Goal: Task Accomplishment & Management: Complete application form

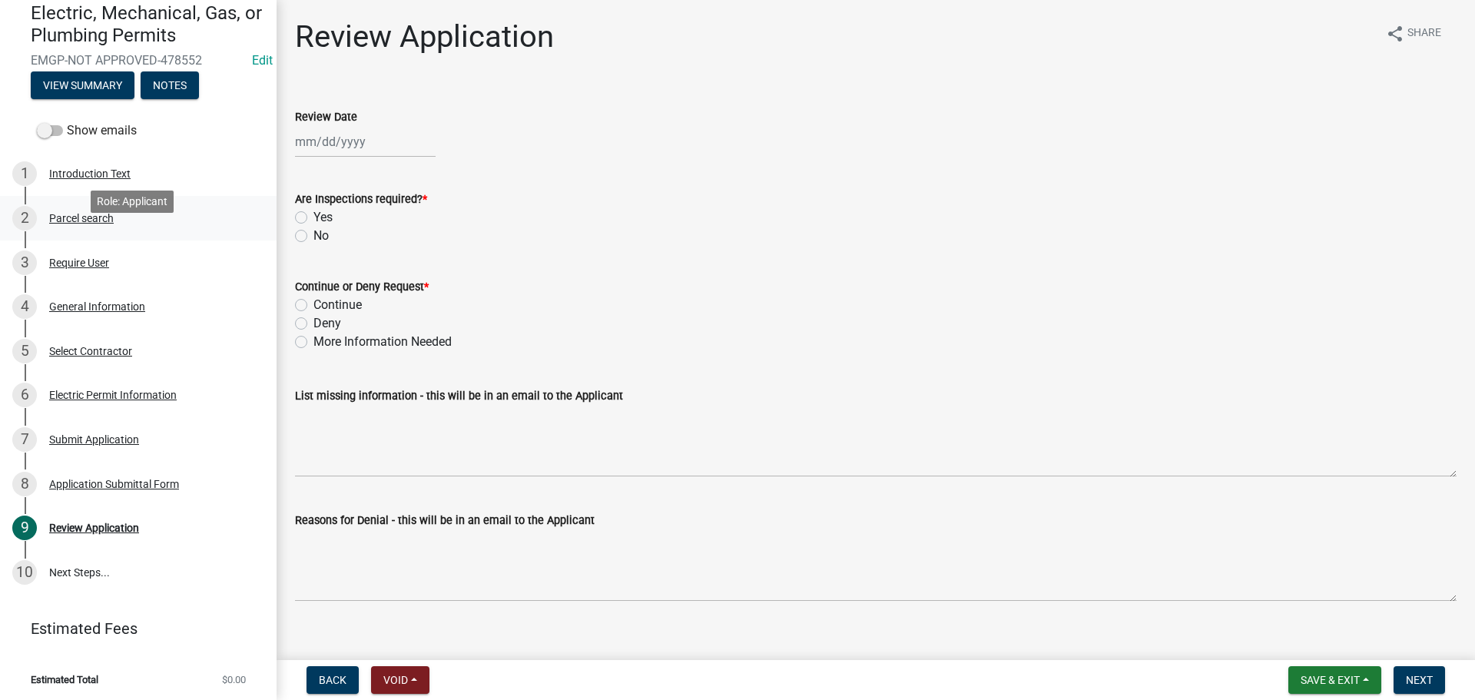
scroll to position [146, 0]
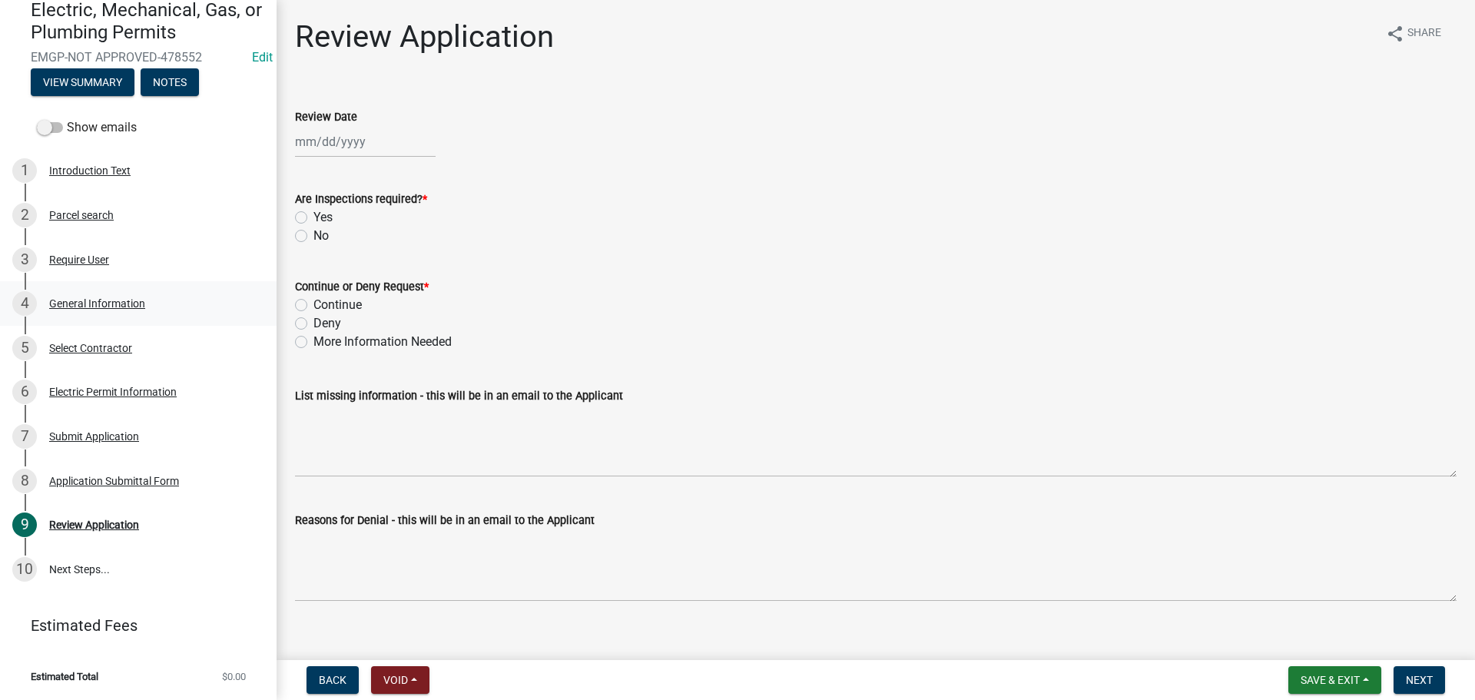
click at [99, 298] on div "General Information" at bounding box center [97, 303] width 96 height 11
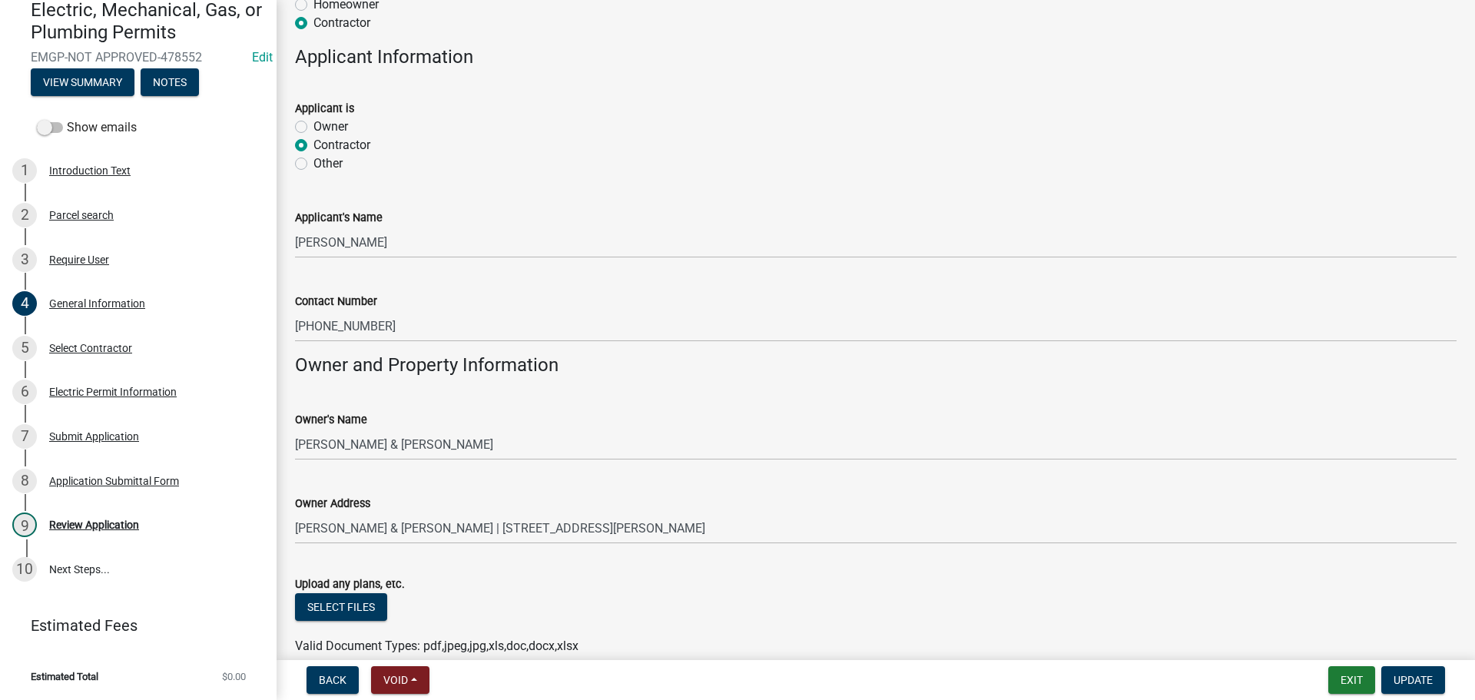
scroll to position [922, 0]
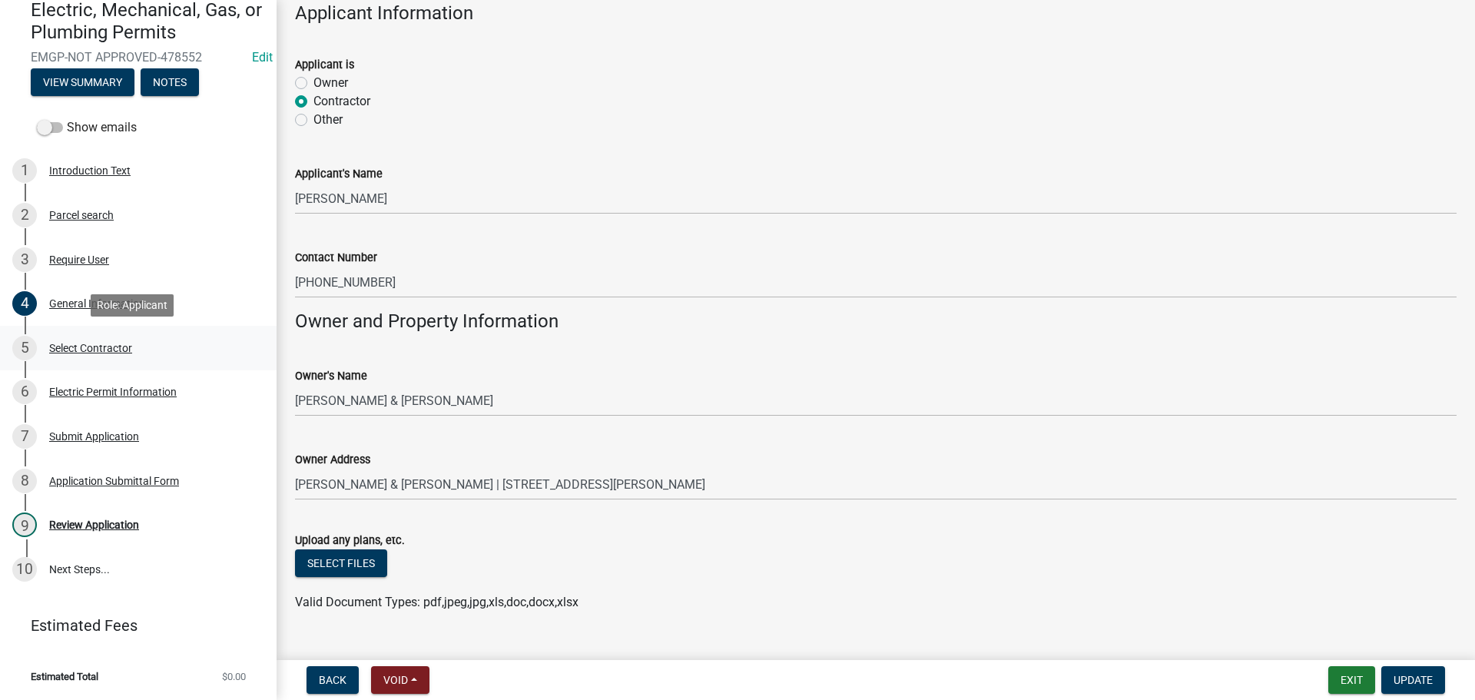
click at [81, 347] on div "Select Contractor" at bounding box center [90, 348] width 83 height 11
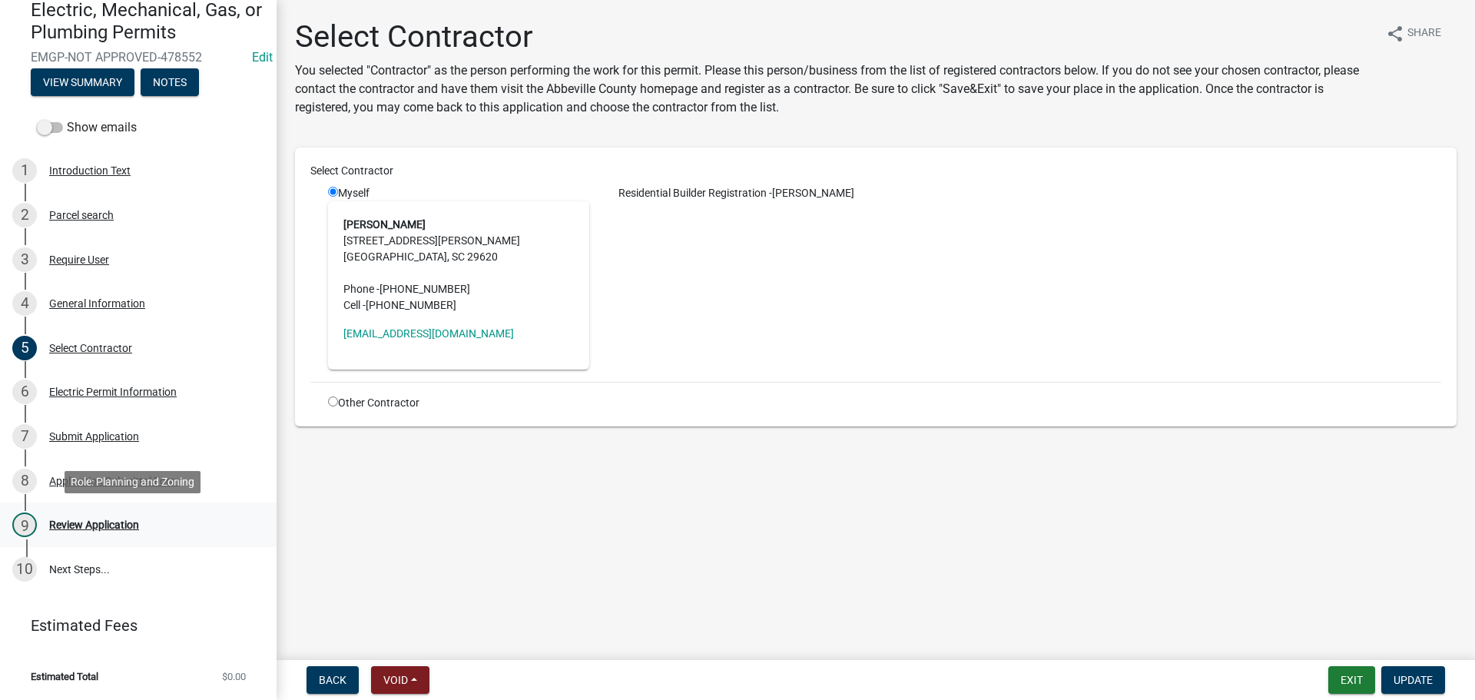
click at [98, 524] on div "Review Application" at bounding box center [94, 524] width 90 height 11
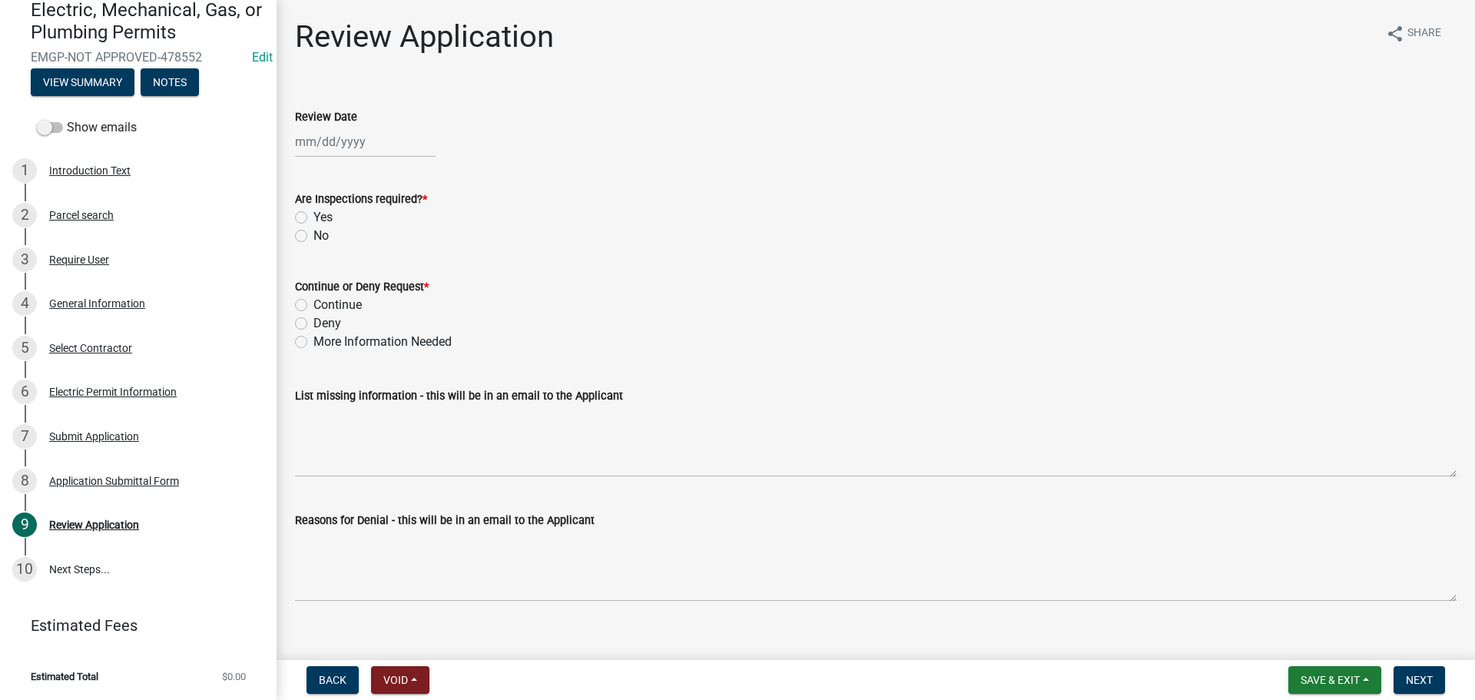
click at [363, 143] on div at bounding box center [365, 142] width 141 height 32
select select "9"
select select "2025"
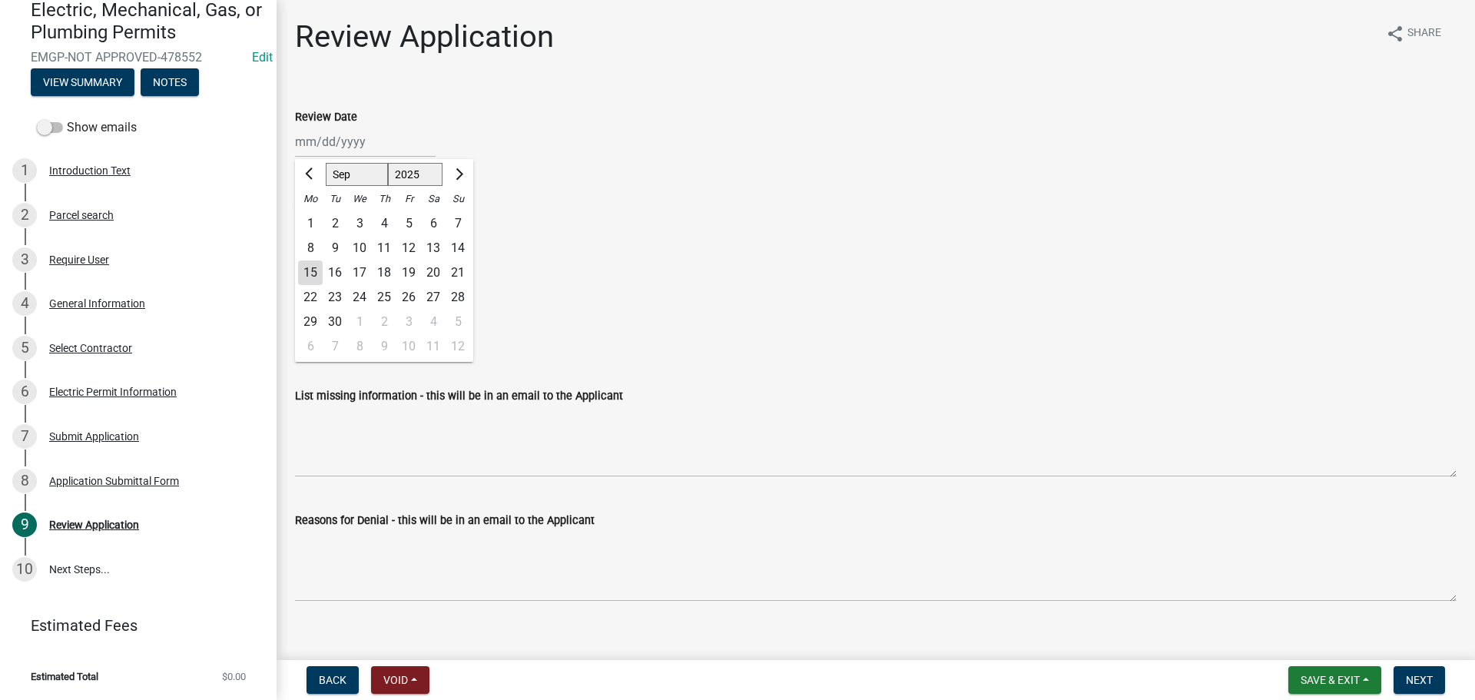
click at [308, 268] on div "15" at bounding box center [310, 272] width 25 height 25
type input "09/15/2025"
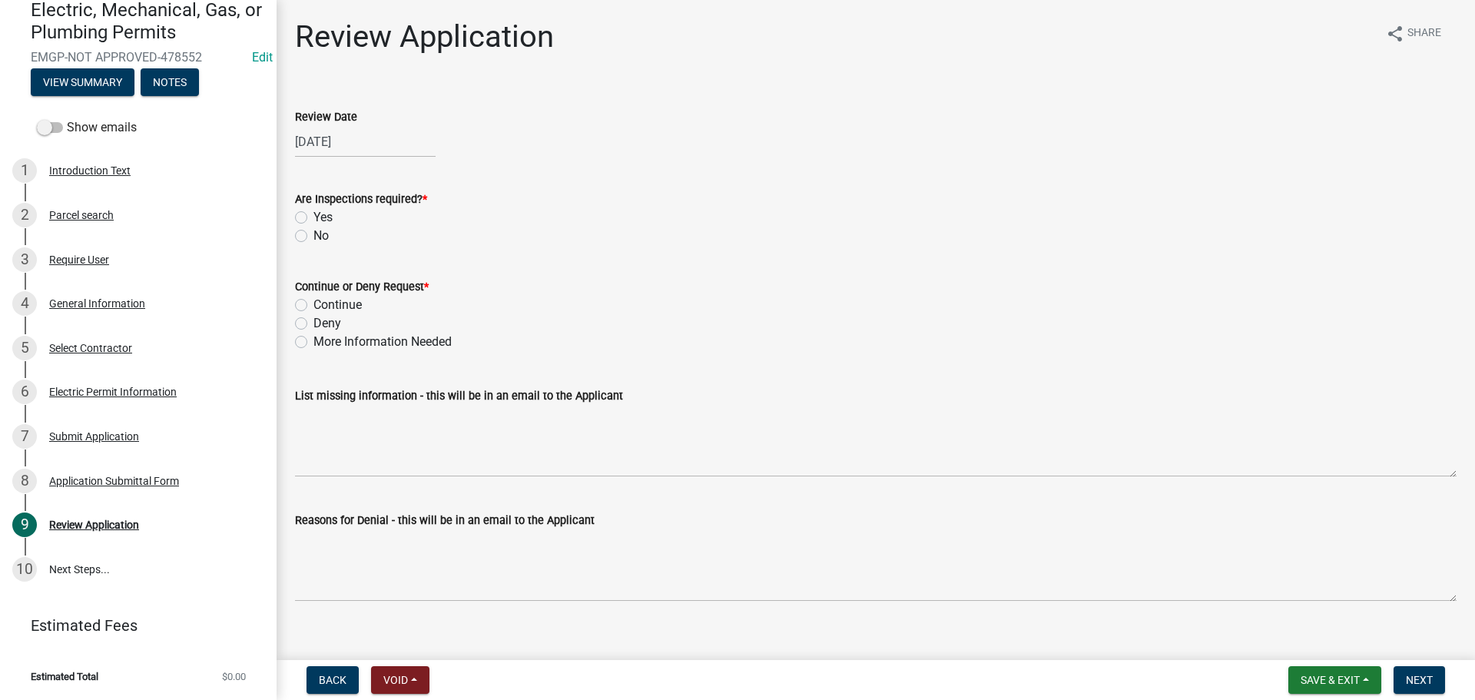
click at [314, 213] on label "Yes" at bounding box center [323, 217] width 19 height 18
click at [314, 213] on input "Yes" at bounding box center [319, 213] width 10 height 10
radio input "true"
click at [314, 310] on label "Continue" at bounding box center [338, 305] width 48 height 18
click at [314, 306] on input "Continue" at bounding box center [319, 301] width 10 height 10
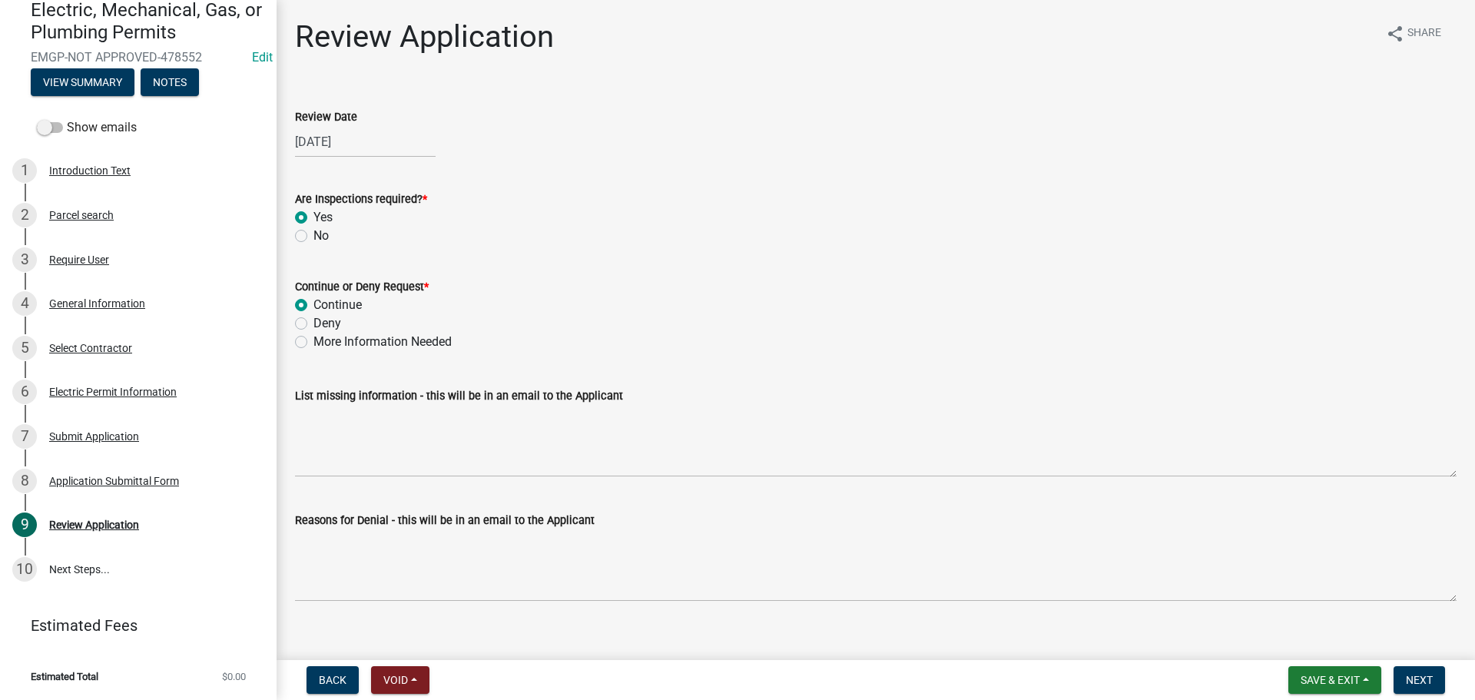
radio input "true"
click at [1419, 675] on span "Next" at bounding box center [1419, 680] width 27 height 12
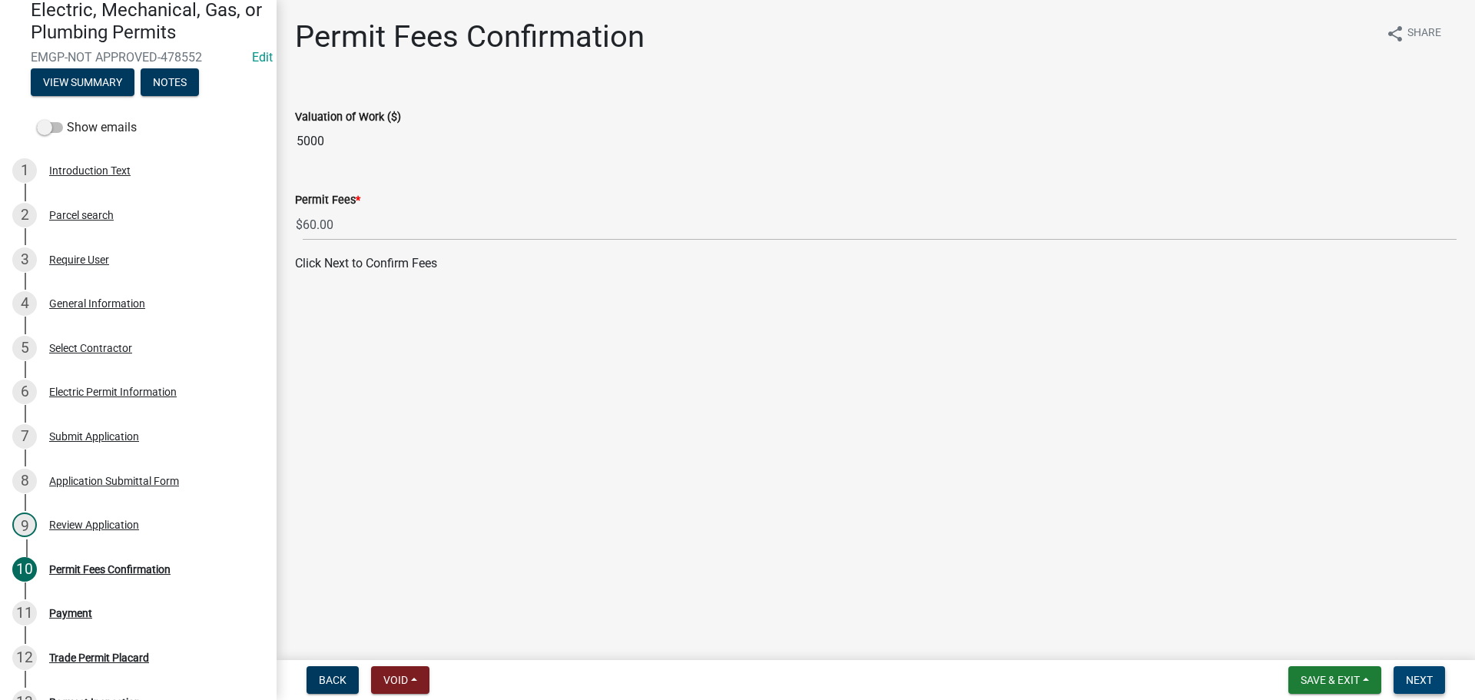
click at [1425, 675] on span "Next" at bounding box center [1419, 680] width 27 height 12
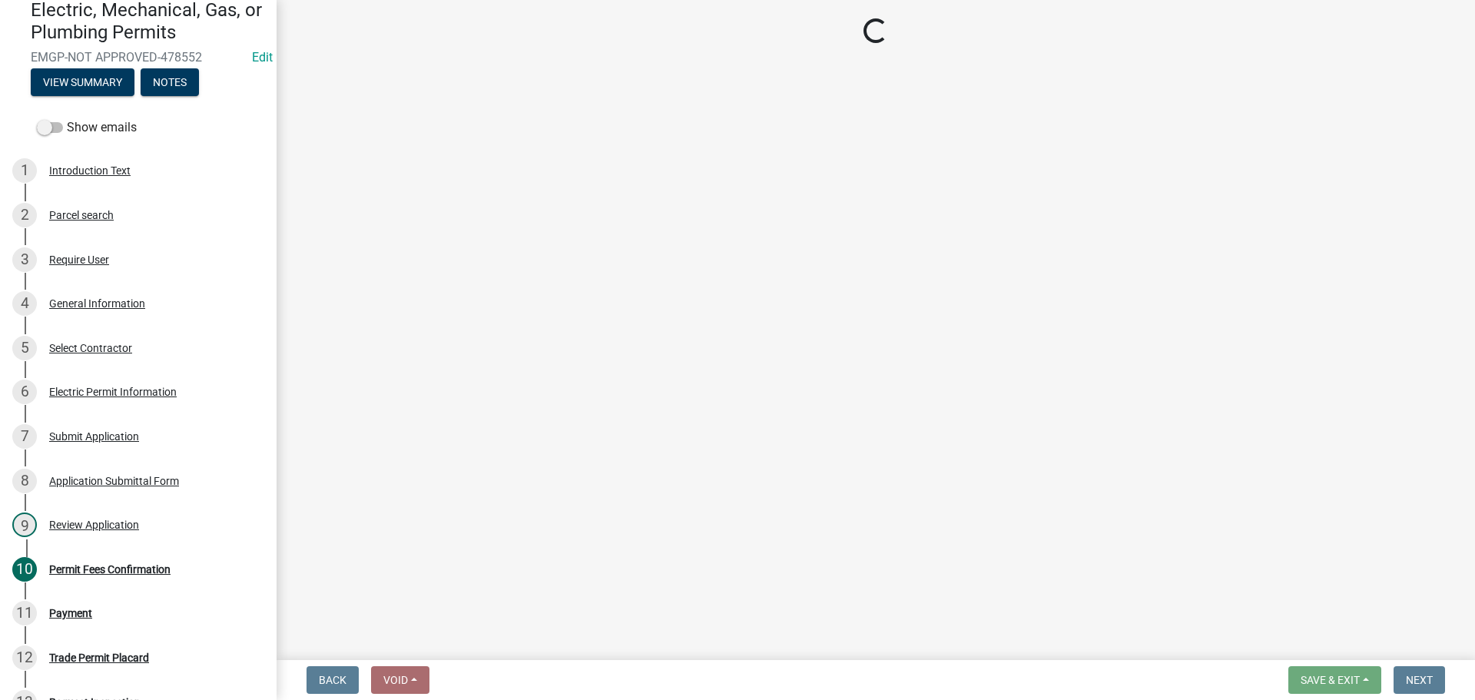
select select "3: 3"
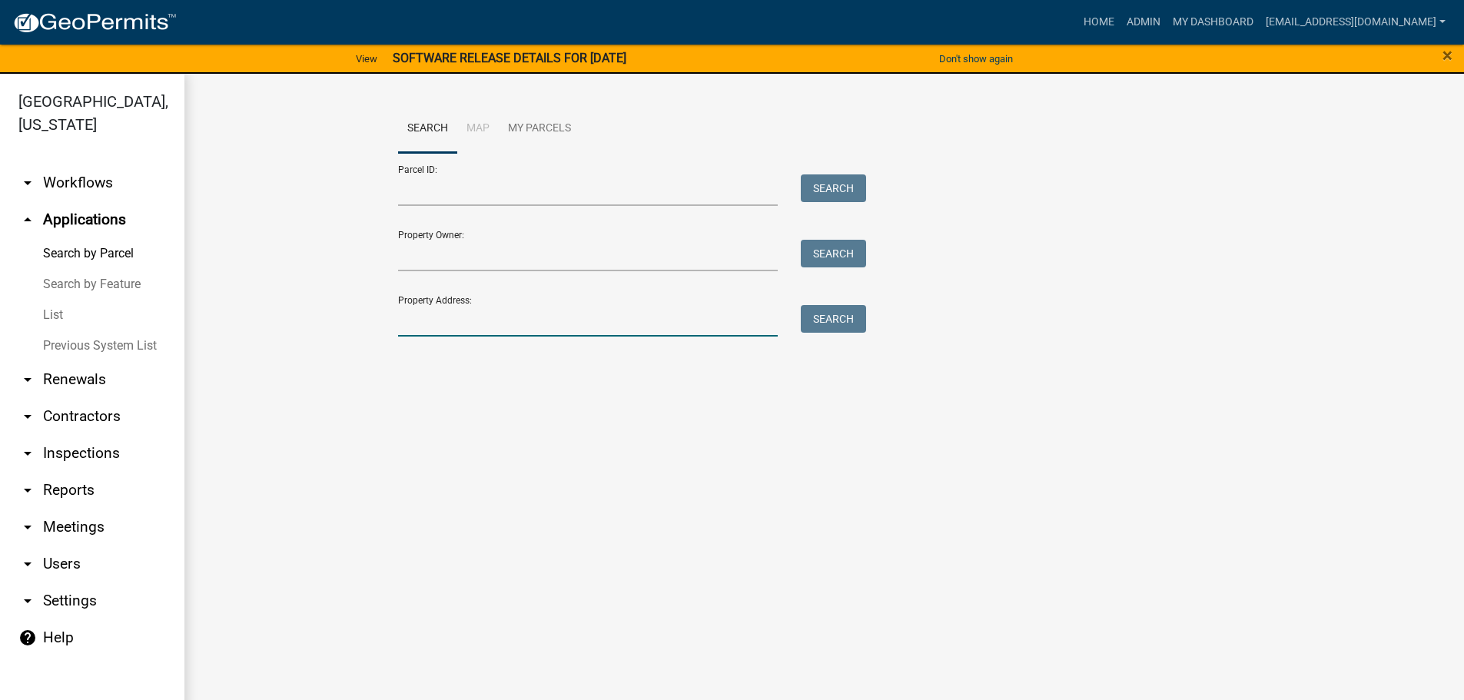
click at [492, 320] on input "Property Address:" at bounding box center [588, 321] width 380 height 32
click at [441, 321] on input "1181 mt carmel" at bounding box center [588, 321] width 380 height 32
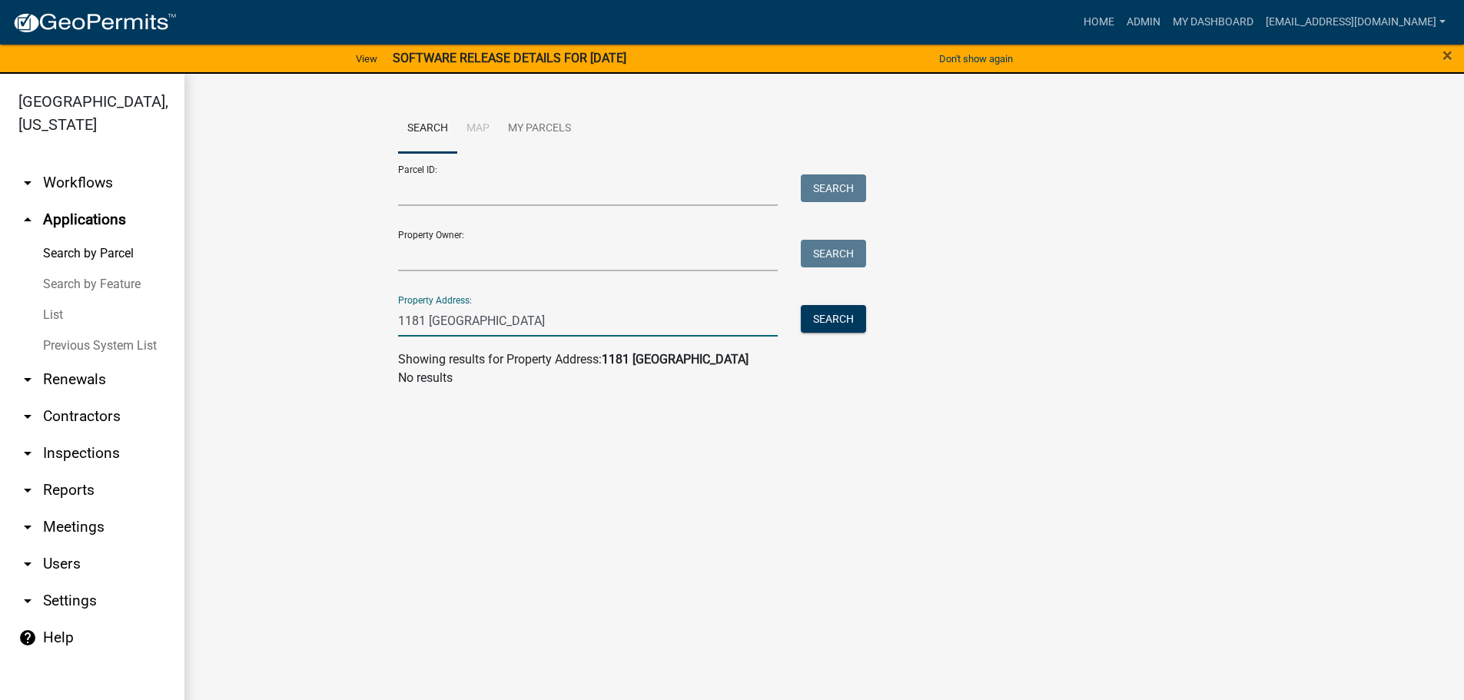
drag, startPoint x: 533, startPoint y: 317, endPoint x: 342, endPoint y: 317, distance: 191.3
click at [342, 317] on wm-workflow-application-search-view "Search Map My Parcels Parcel ID: Search Property Owner: Search Property Address…" at bounding box center [824, 252] width 1218 height 295
click at [541, 321] on input "1181 [GEOGRAPHIC_DATA]" at bounding box center [588, 321] width 380 height 32
click at [846, 319] on button "Search" at bounding box center [833, 319] width 65 height 28
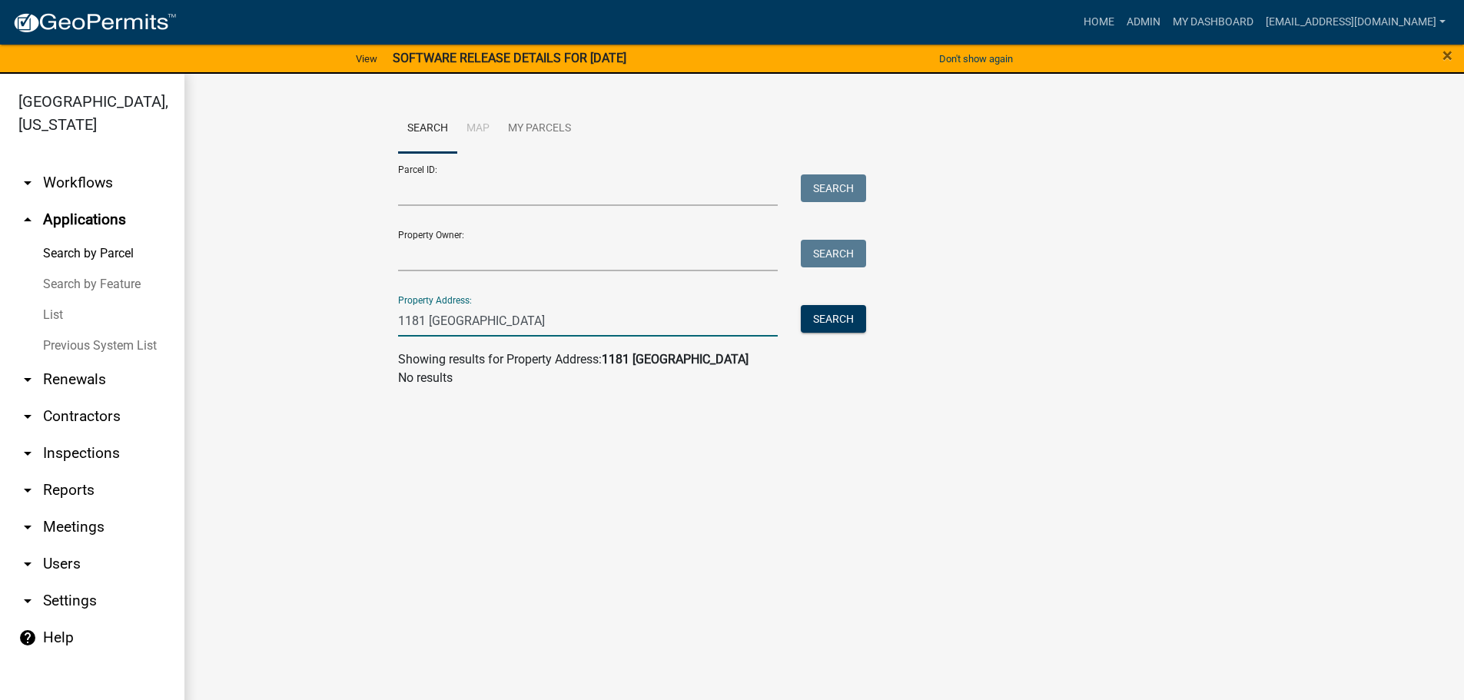
drag, startPoint x: 422, startPoint y: 318, endPoint x: 410, endPoint y: 319, distance: 11.6
click at [410, 319] on input "1181 [GEOGRAPHIC_DATA]" at bounding box center [588, 321] width 380 height 32
type input "1179 [GEOGRAPHIC_DATA]"
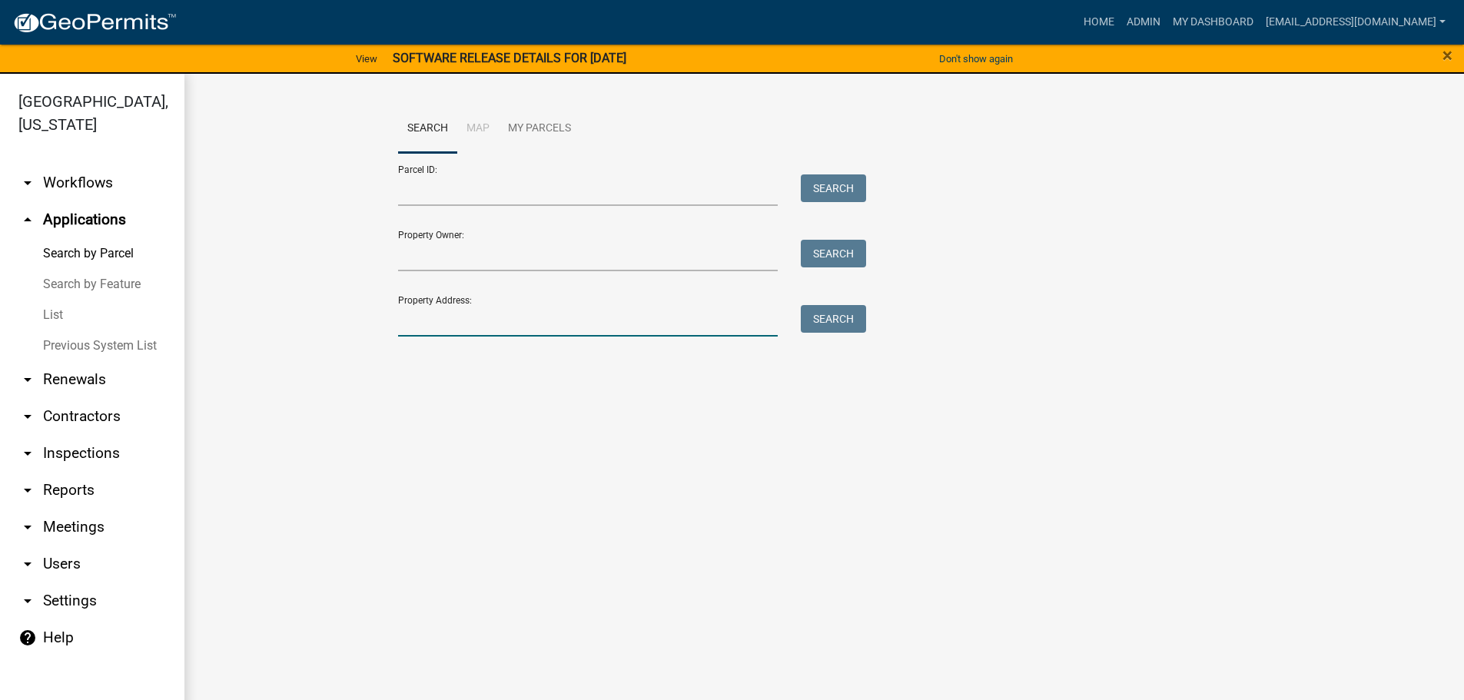
click at [489, 317] on input "Property Address:" at bounding box center [588, 321] width 380 height 32
type input "[STREET_ADDRESS]"
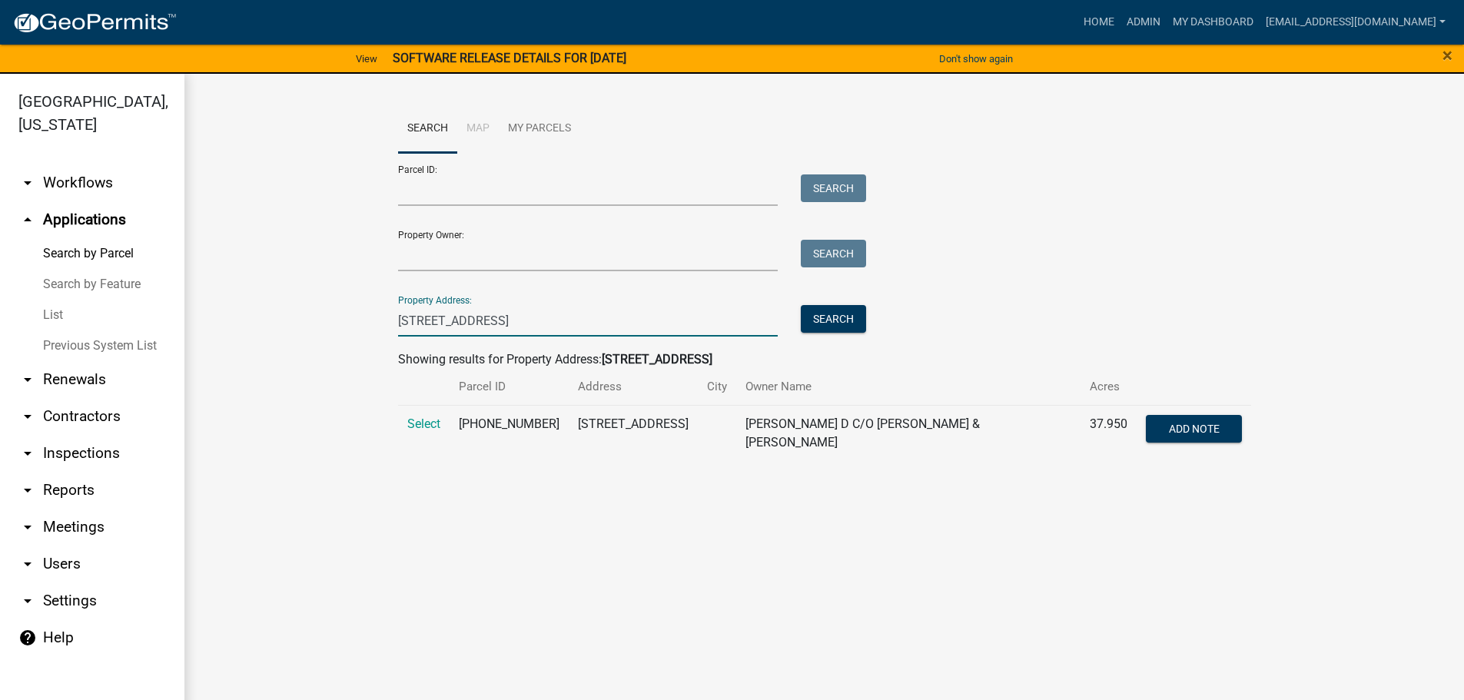
drag, startPoint x: 515, startPoint y: 317, endPoint x: 294, endPoint y: 317, distance: 221.3
click at [294, 317] on wm-workflow-application-search-view "Search Map My Parcels Parcel ID: Search Property Owner: Search Property Address…" at bounding box center [824, 289] width 1218 height 369
click at [428, 189] on input "Parcel ID:" at bounding box center [588, 190] width 380 height 32
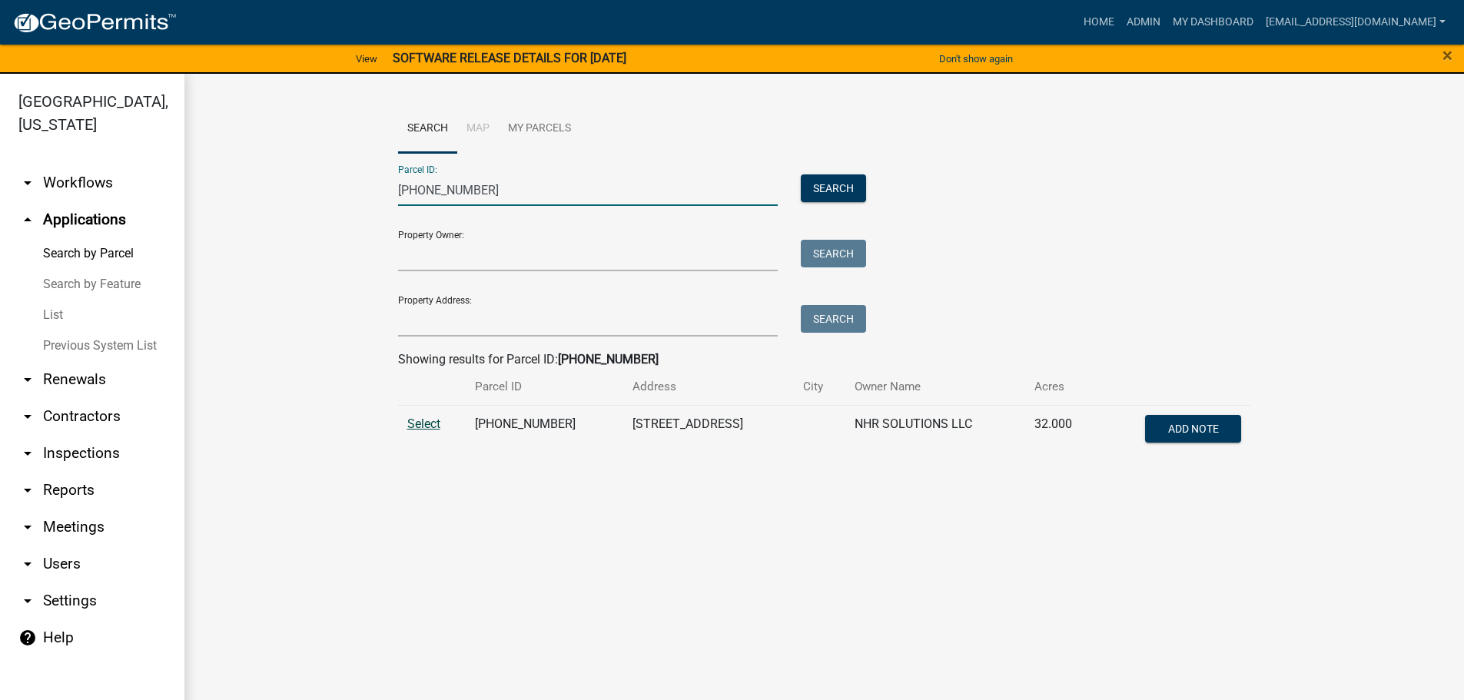
type input "[PHONE_NUMBER]"
click at [423, 420] on span "Select" at bounding box center [423, 423] width 33 height 15
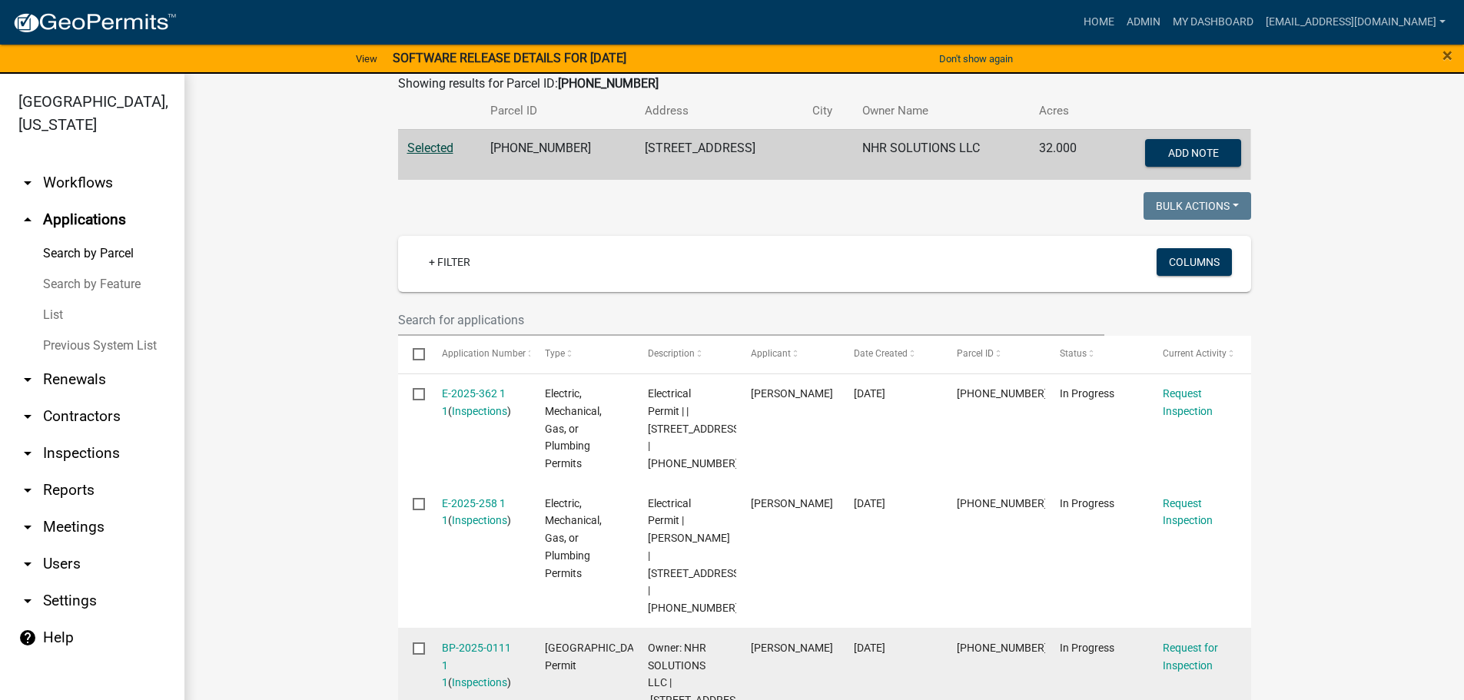
scroll to position [231, 0]
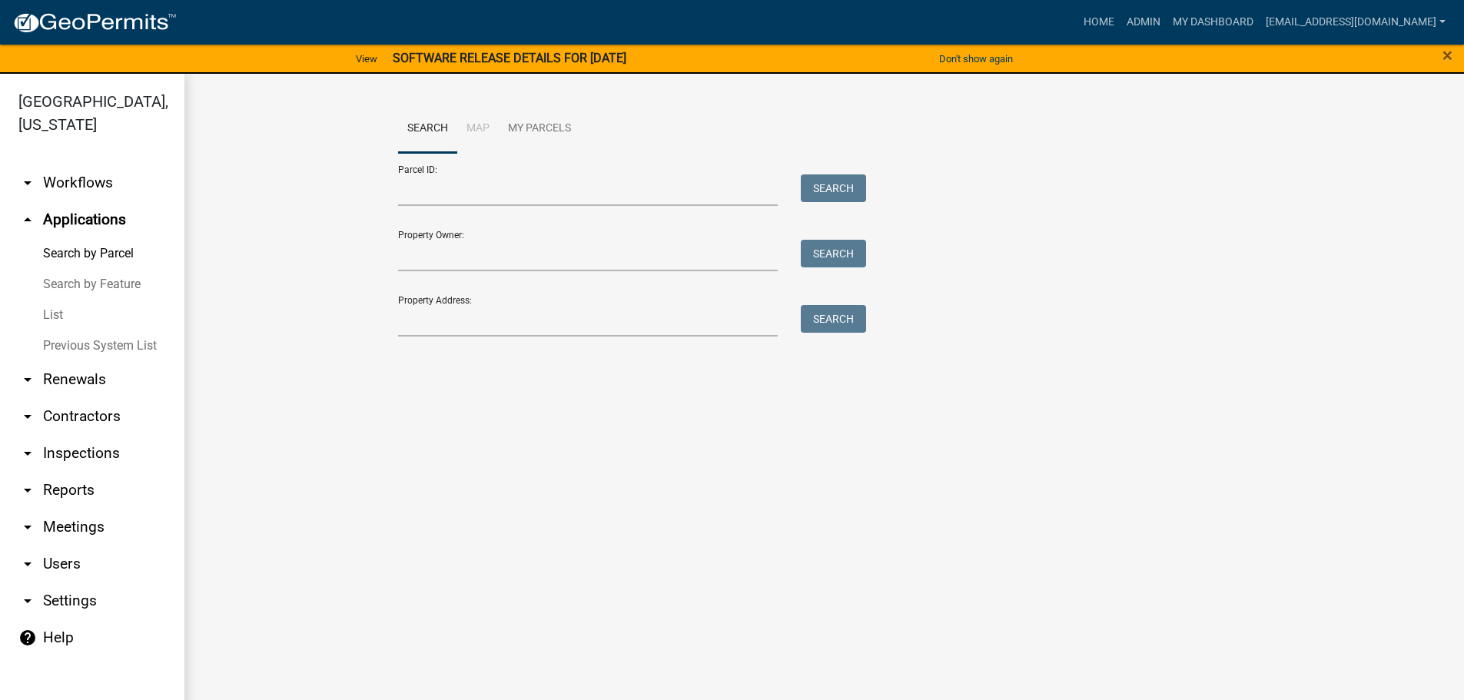
click at [80, 12] on img at bounding box center [94, 23] width 164 height 23
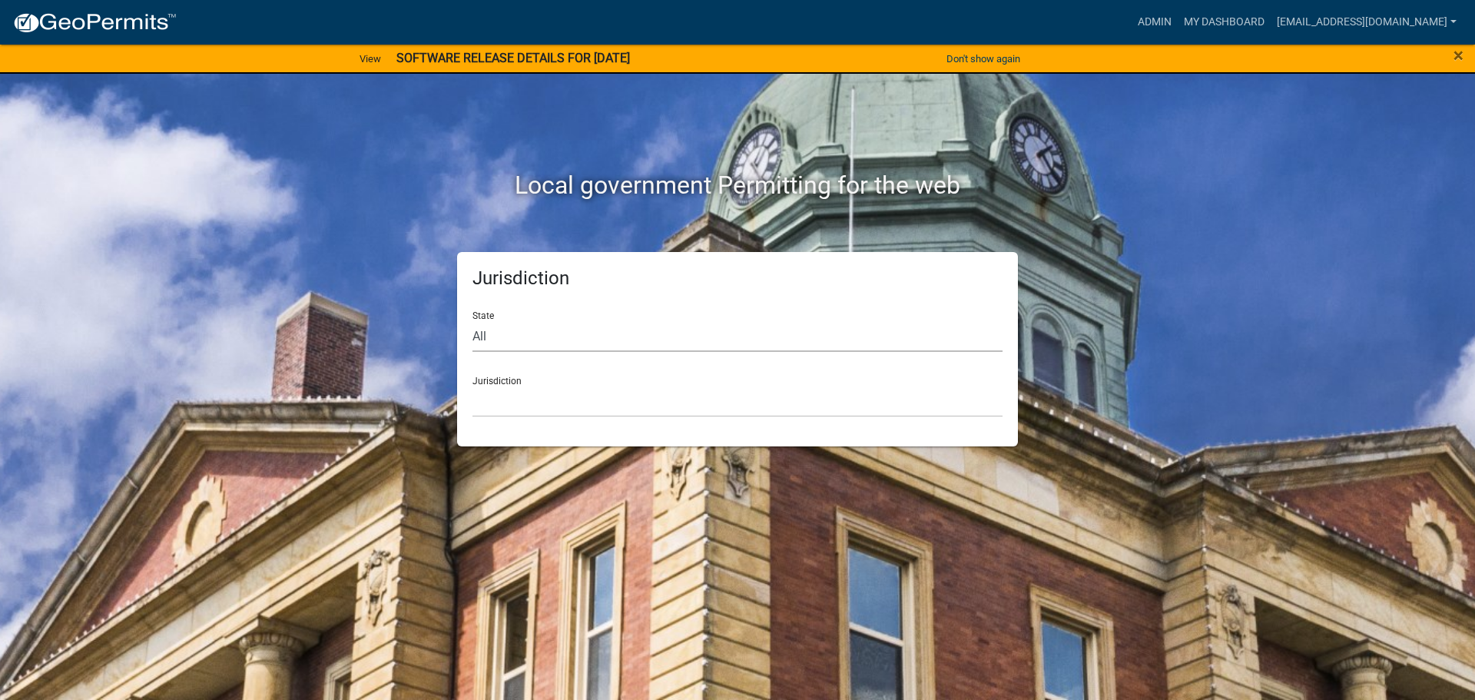
drag, startPoint x: 699, startPoint y: 336, endPoint x: 700, endPoint y: 344, distance: 8.5
click at [699, 336] on select "All Colorado Georgia Indiana Iowa Kansas Minnesota Ohio South Carolina Wisconsin" at bounding box center [738, 336] width 530 height 32
click at [1132, 13] on link "Admin" at bounding box center [1155, 22] width 46 height 29
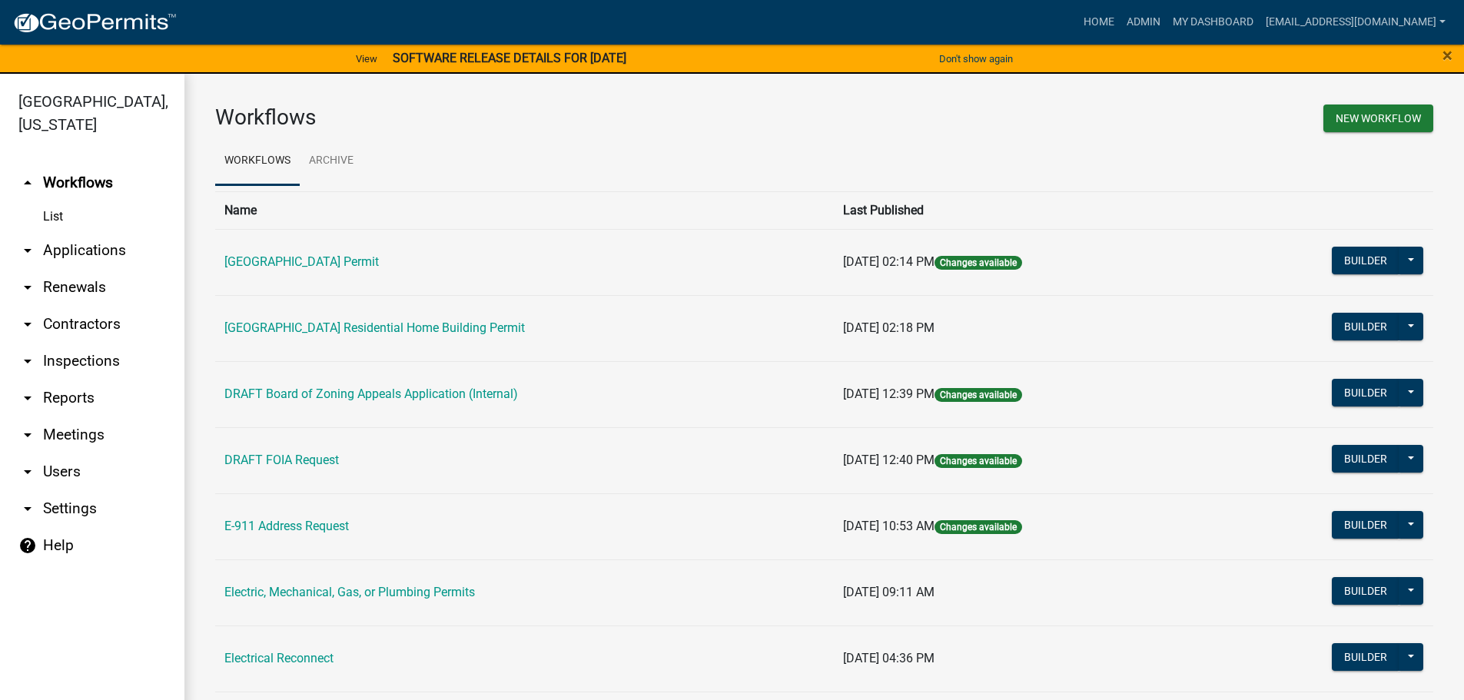
click at [72, 251] on link "arrow_drop_down Applications" at bounding box center [92, 250] width 184 height 37
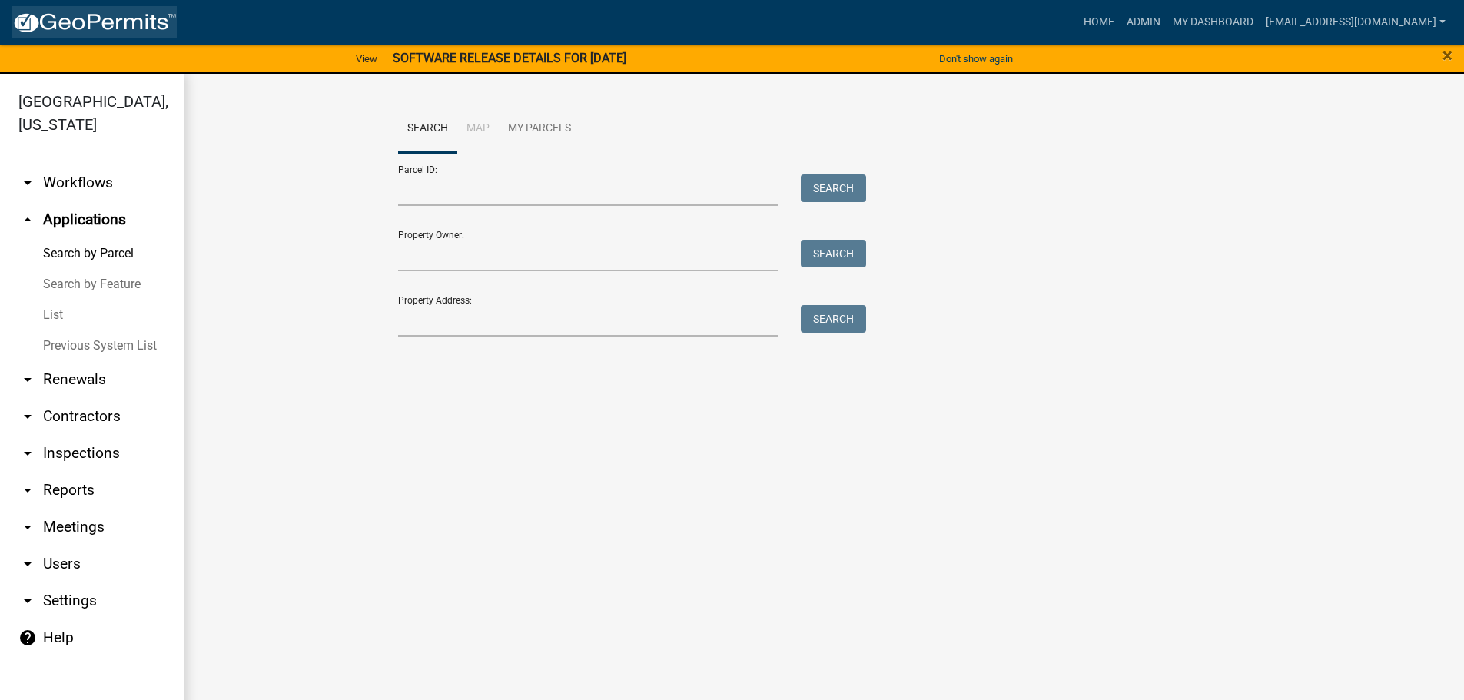
click at [101, 9] on link at bounding box center [94, 22] width 164 height 32
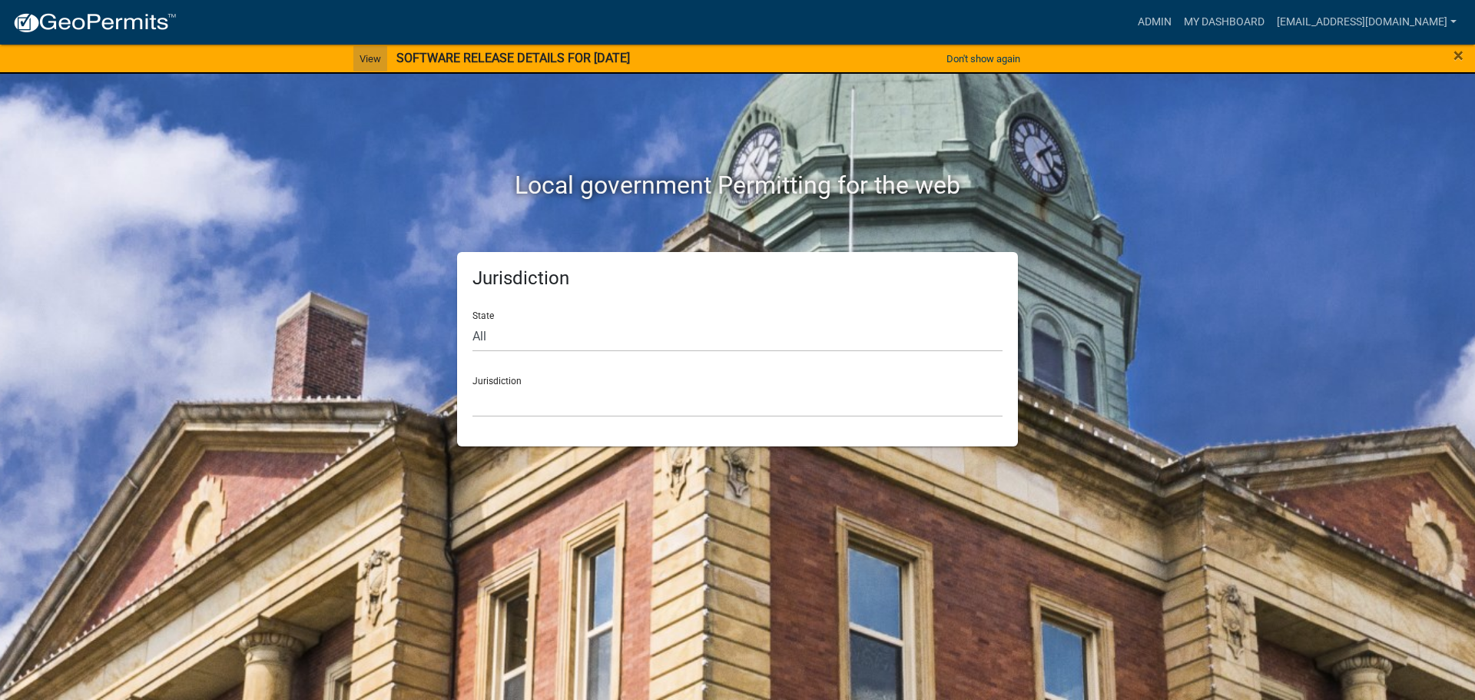
click at [354, 58] on link "View" at bounding box center [370, 58] width 34 height 25
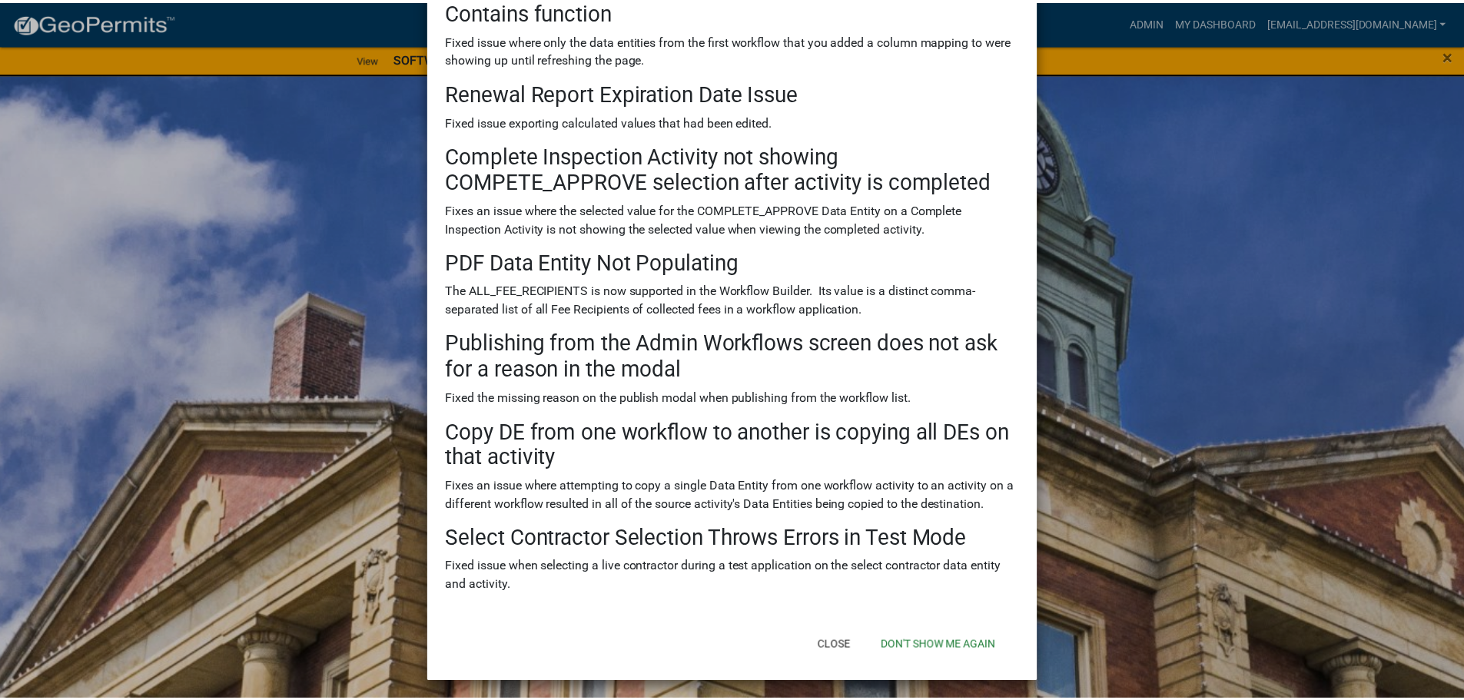
scroll to position [388, 0]
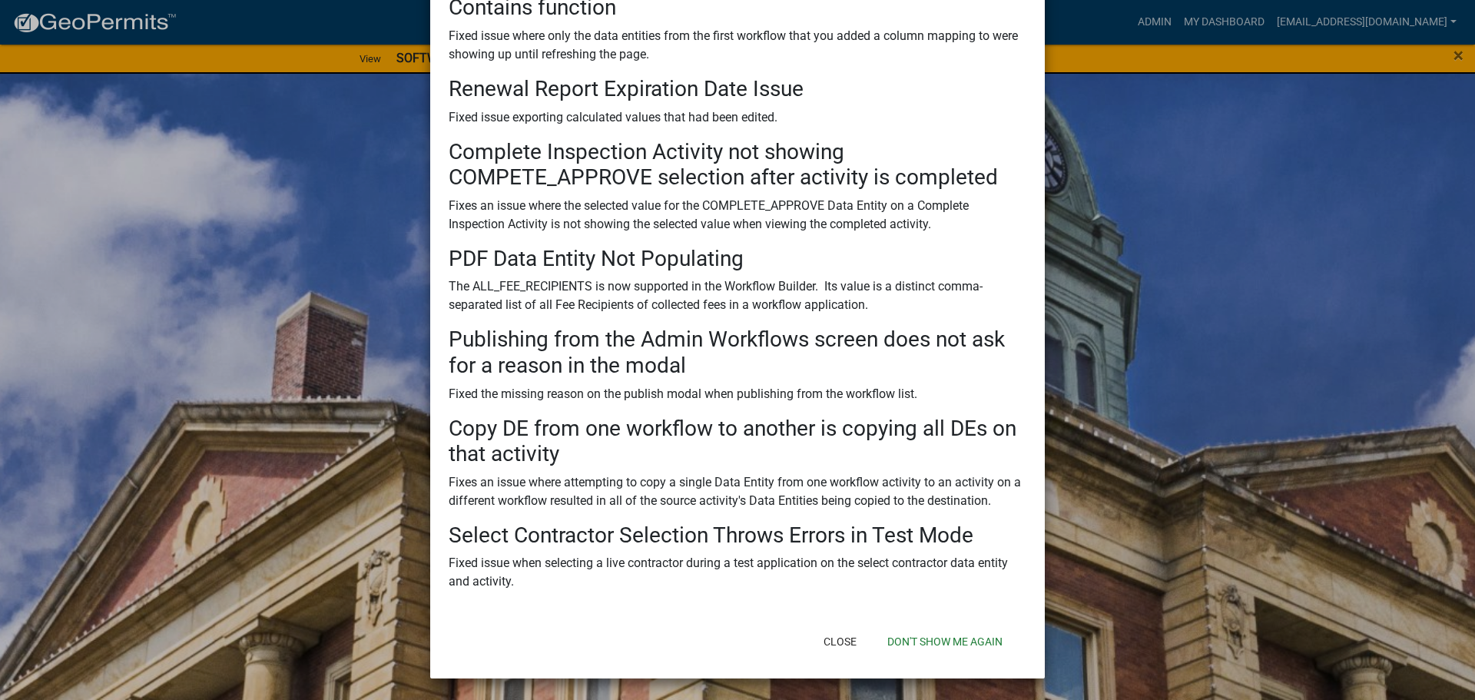
click at [1269, 169] on ngb-modal-window "SOFTWARE RELEASE DETAILS FOR 9/12/2025 × There was a software release on 9/12/2…" at bounding box center [737, 350] width 1475 height 700
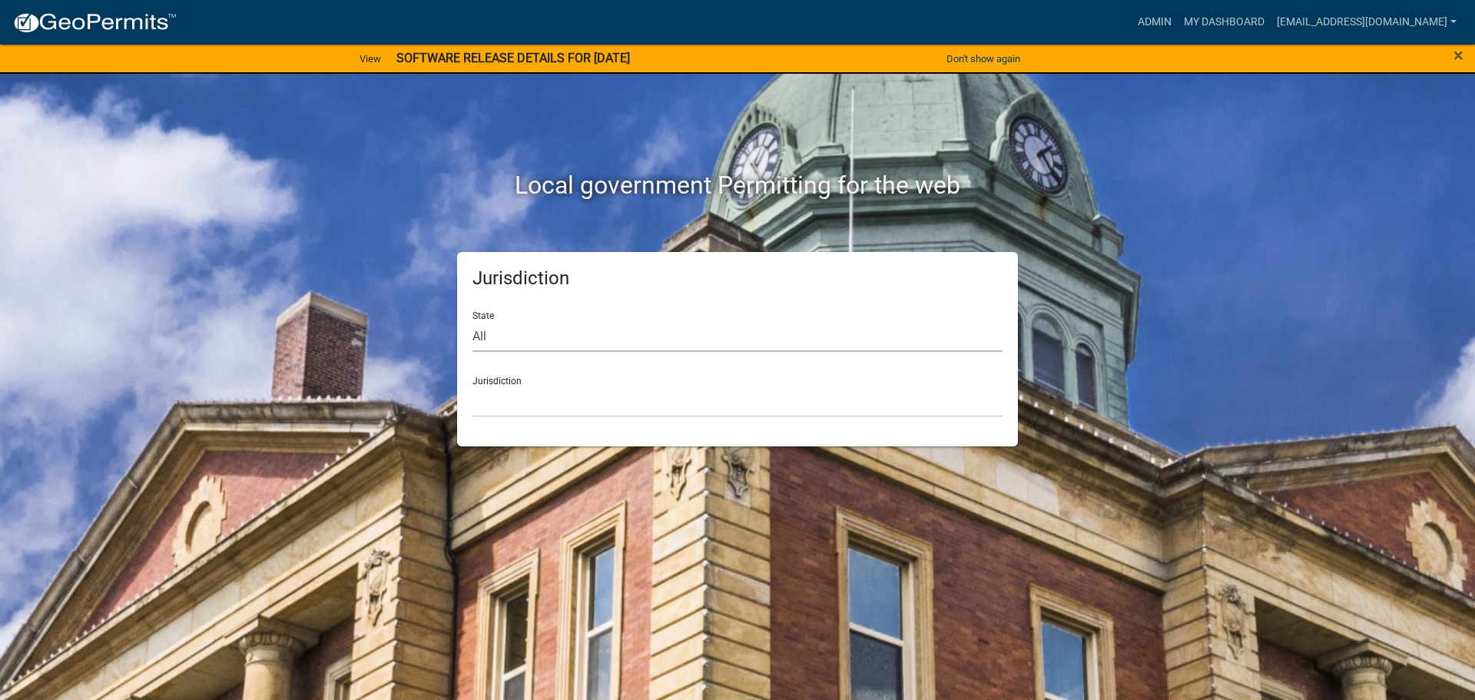
click at [636, 343] on select "All Colorado Georgia Indiana Iowa Kansas Minnesota Ohio South Carolina Wisconsin" at bounding box center [738, 336] width 530 height 32
select select "South Carolina"
click at [473, 320] on select "All Colorado Georgia Indiana Iowa Kansas Minnesota Ohio South Carolina Wisconsin" at bounding box center [738, 336] width 530 height 32
click at [683, 383] on div "Jurisdiction Abbeville County, South Carolina Jasper County, South Carolina" at bounding box center [738, 390] width 530 height 53
click at [645, 398] on select "Abbeville County, South Carolina Jasper County, South Carolina" at bounding box center [738, 402] width 530 height 32
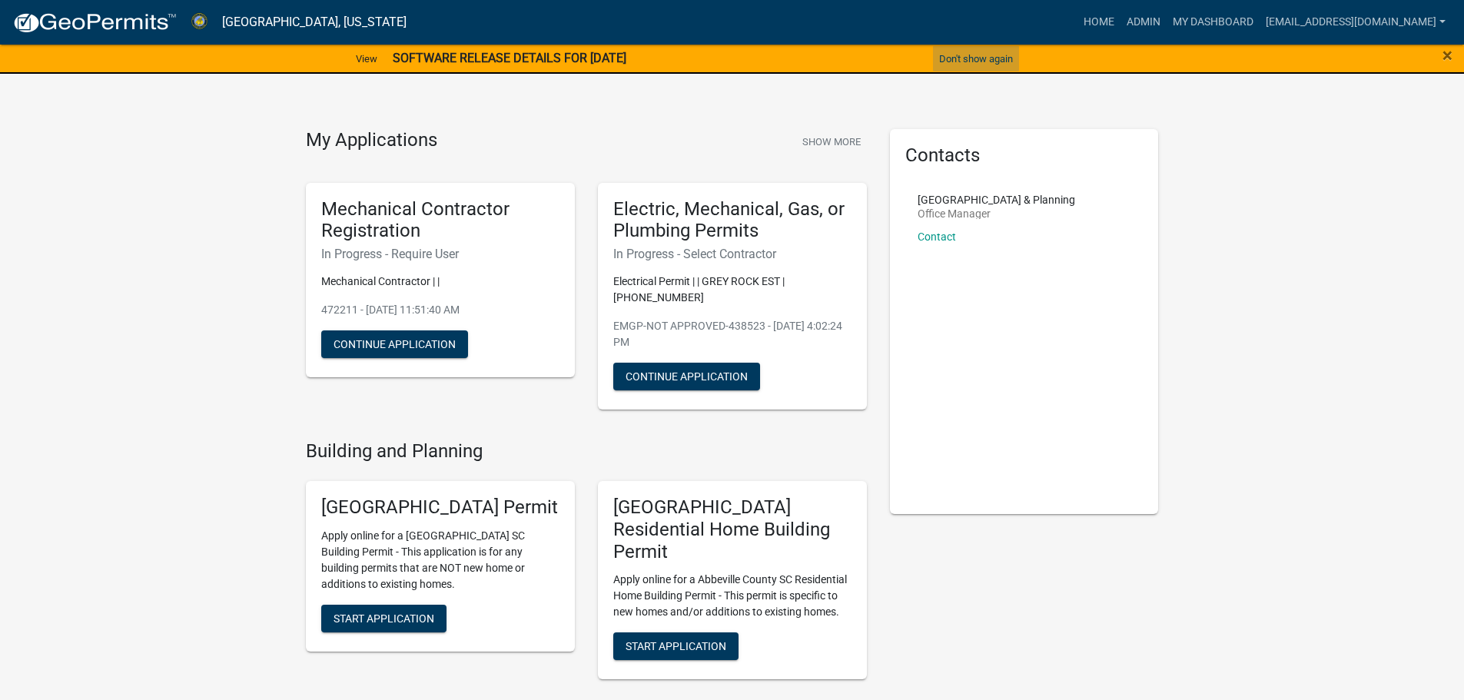
click at [976, 59] on button "Don't show again" at bounding box center [976, 58] width 86 height 25
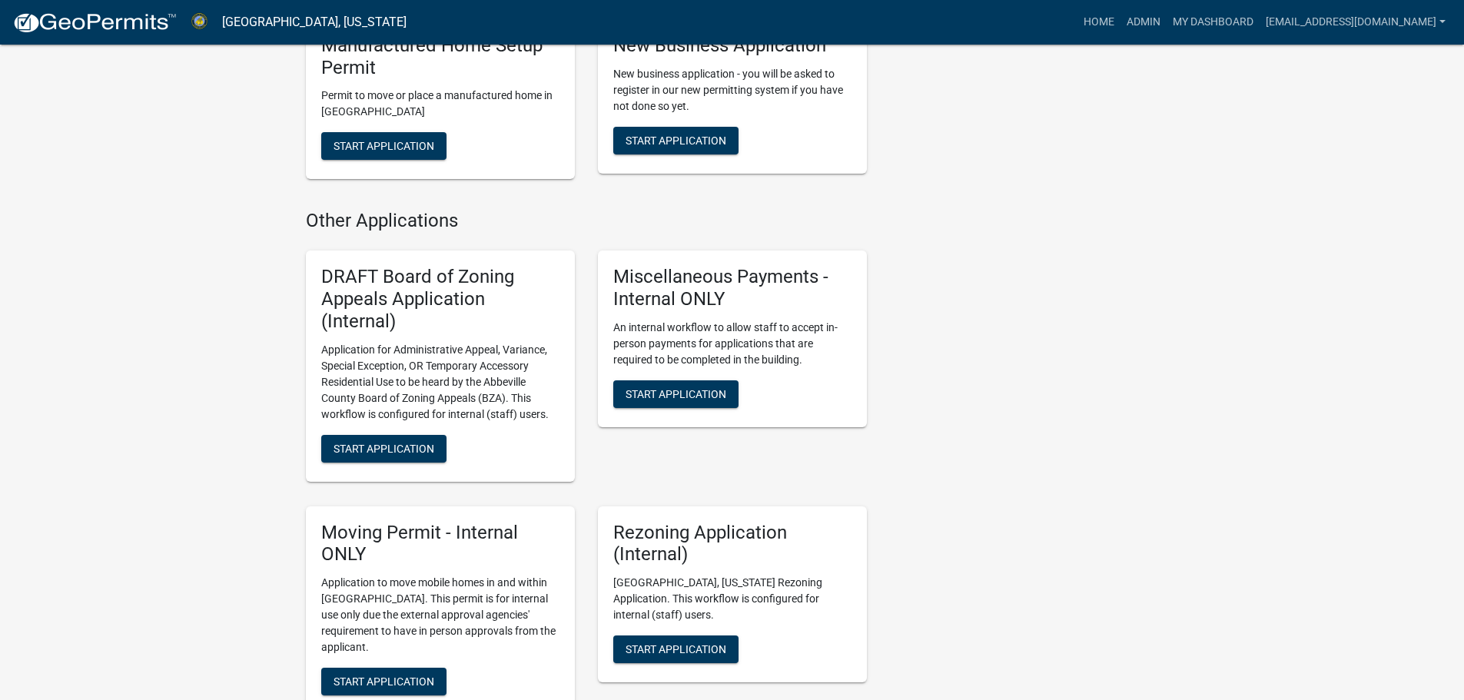
scroll to position [1076, 0]
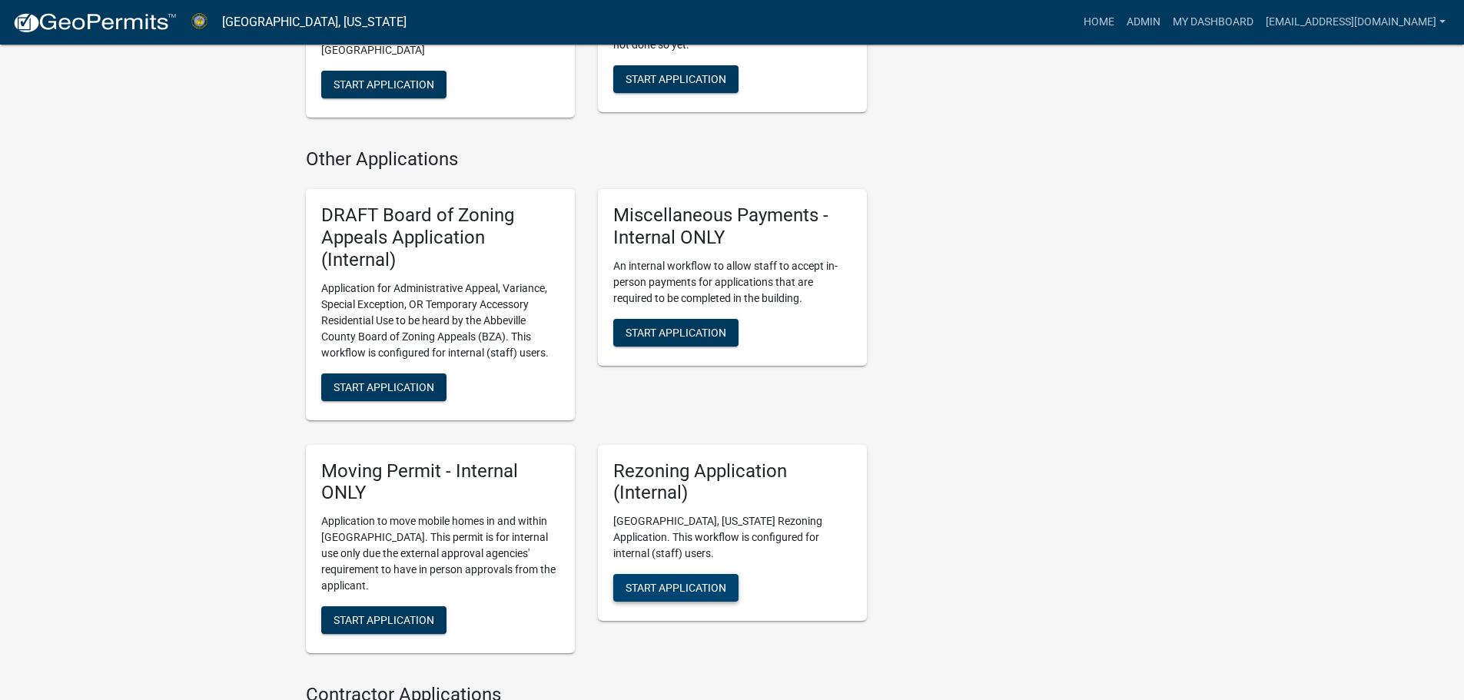
click at [720, 582] on span "Start Application" at bounding box center [675, 588] width 101 height 12
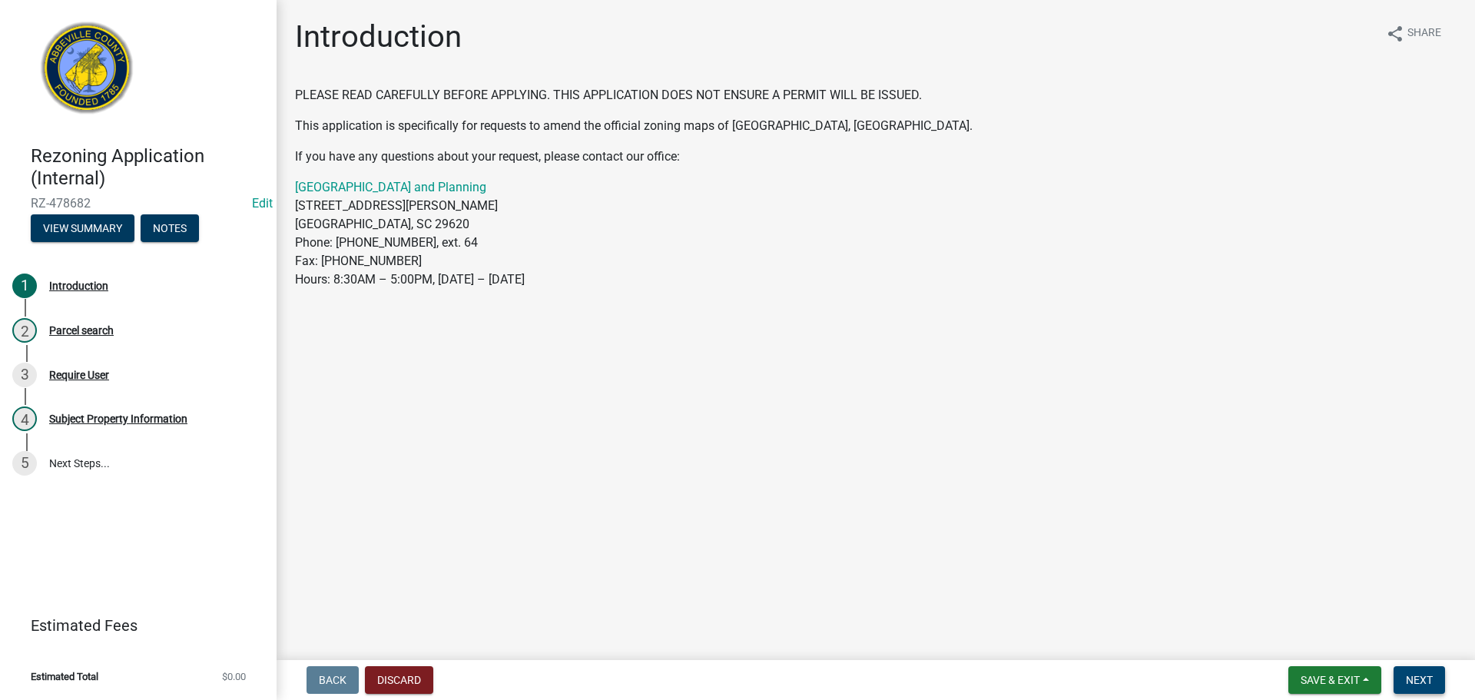
click at [1419, 671] on button "Next" at bounding box center [1419, 680] width 51 height 28
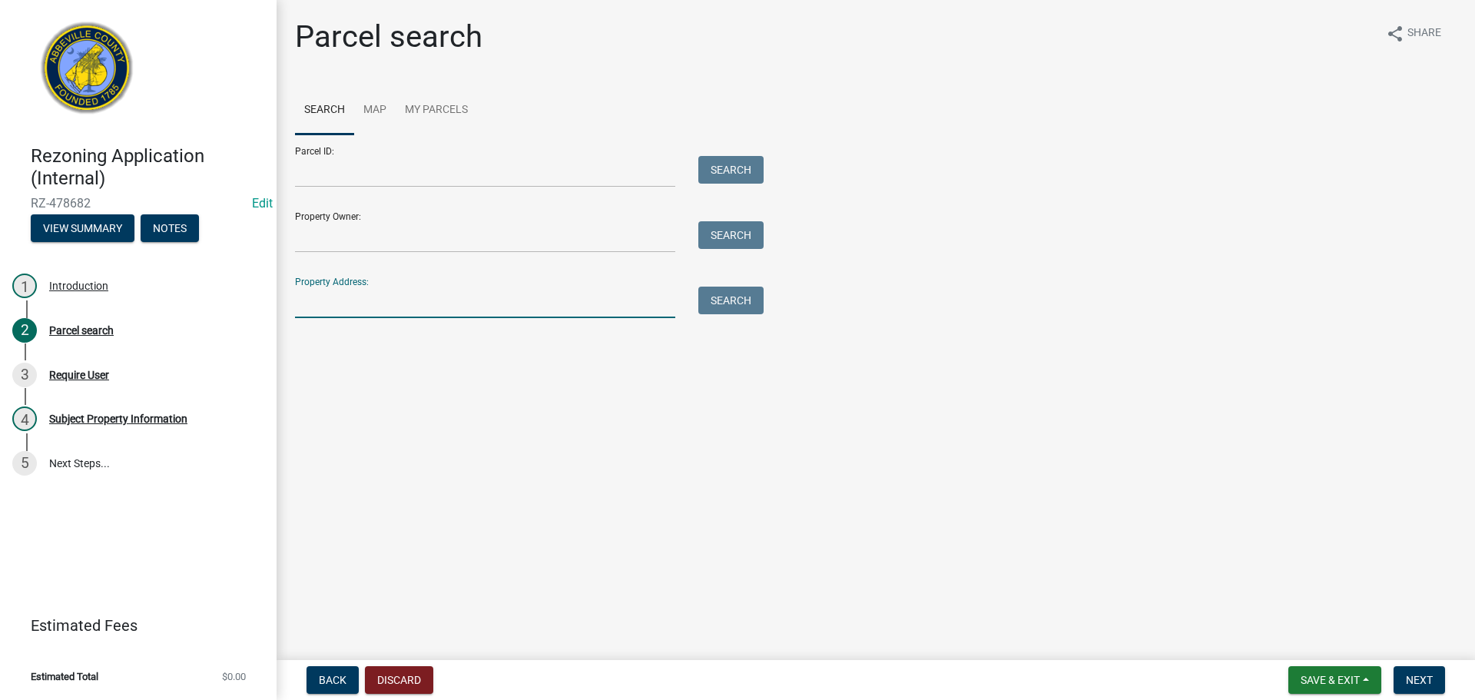
click at [361, 304] on input "Property Address:" at bounding box center [485, 303] width 380 height 32
click at [367, 155] on div "Parcel ID: Search" at bounding box center [525, 160] width 461 height 53
click at [389, 176] on input "Parcel ID:" at bounding box center [485, 172] width 380 height 32
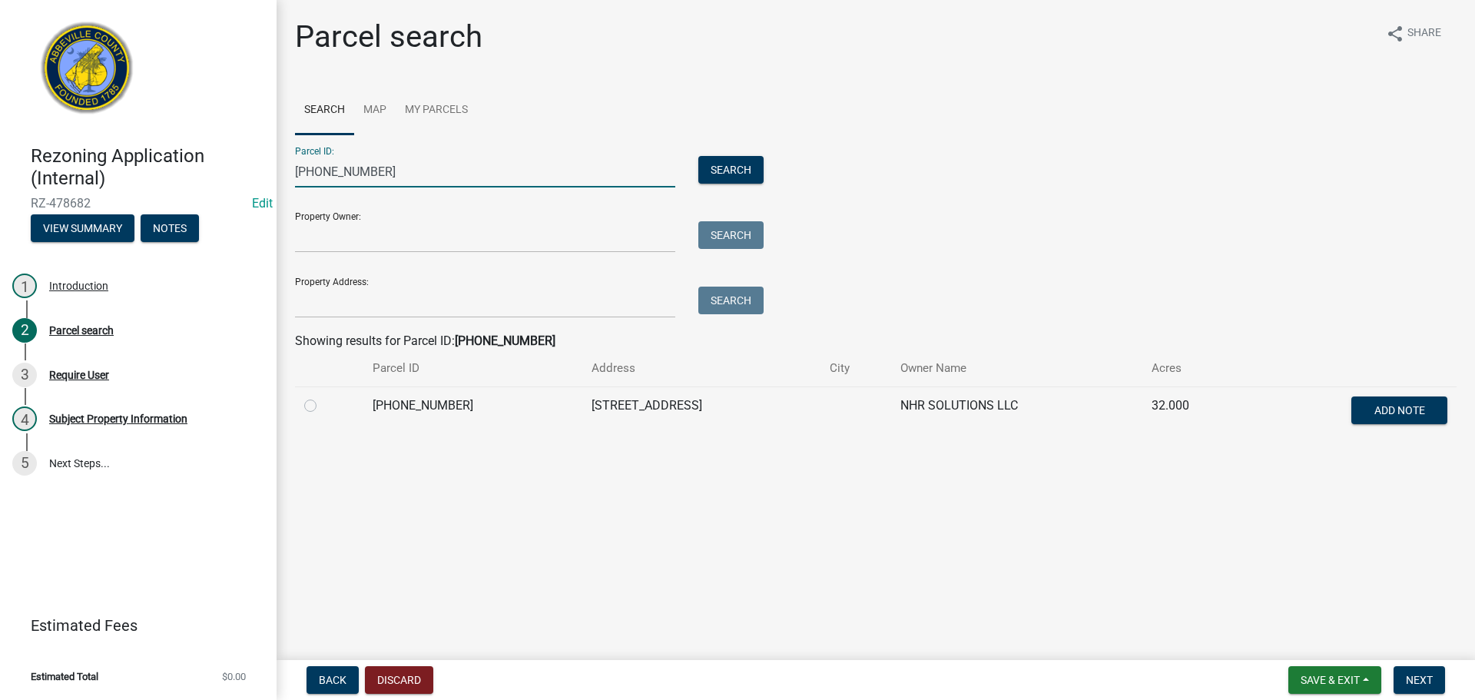
type input "109 00-00-112"
click at [323, 397] on label at bounding box center [323, 397] width 0 height 0
click at [323, 406] on input "radio" at bounding box center [328, 402] width 10 height 10
radio input "true"
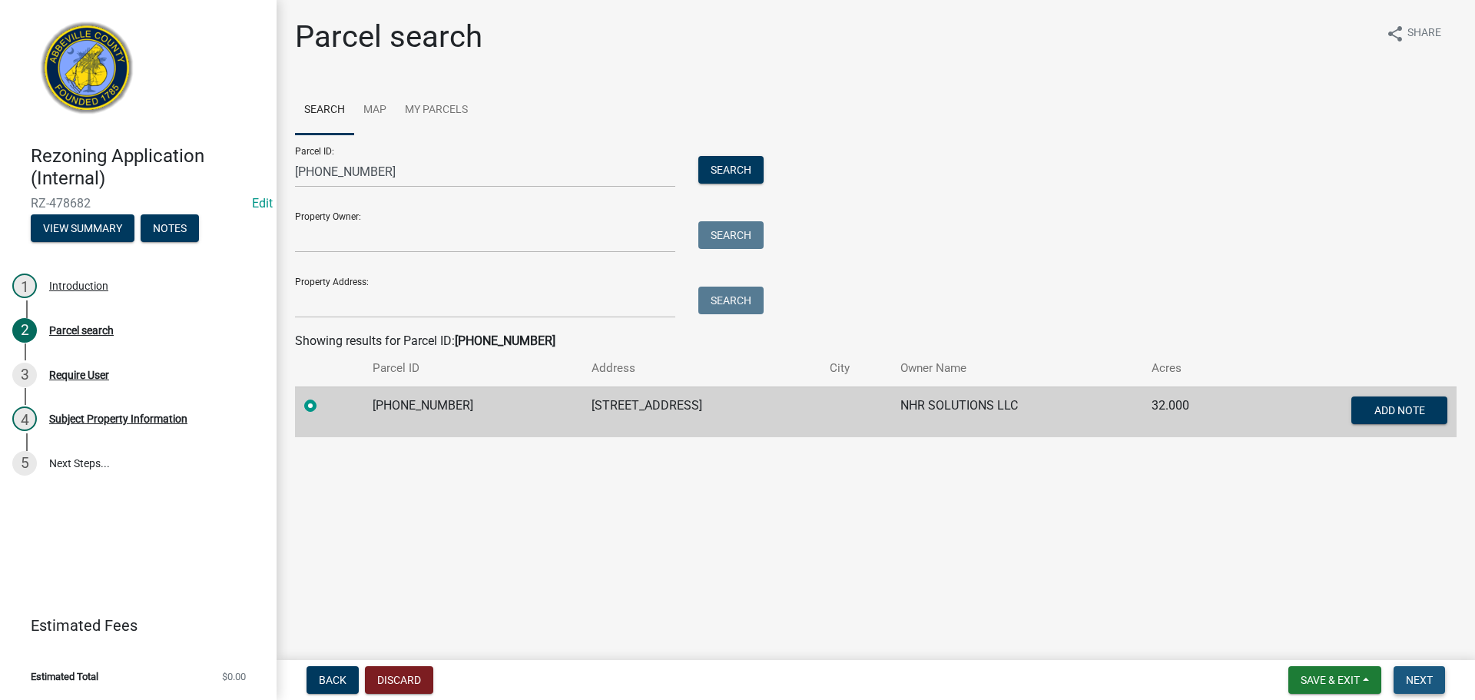
click at [1402, 679] on button "Next" at bounding box center [1419, 680] width 51 height 28
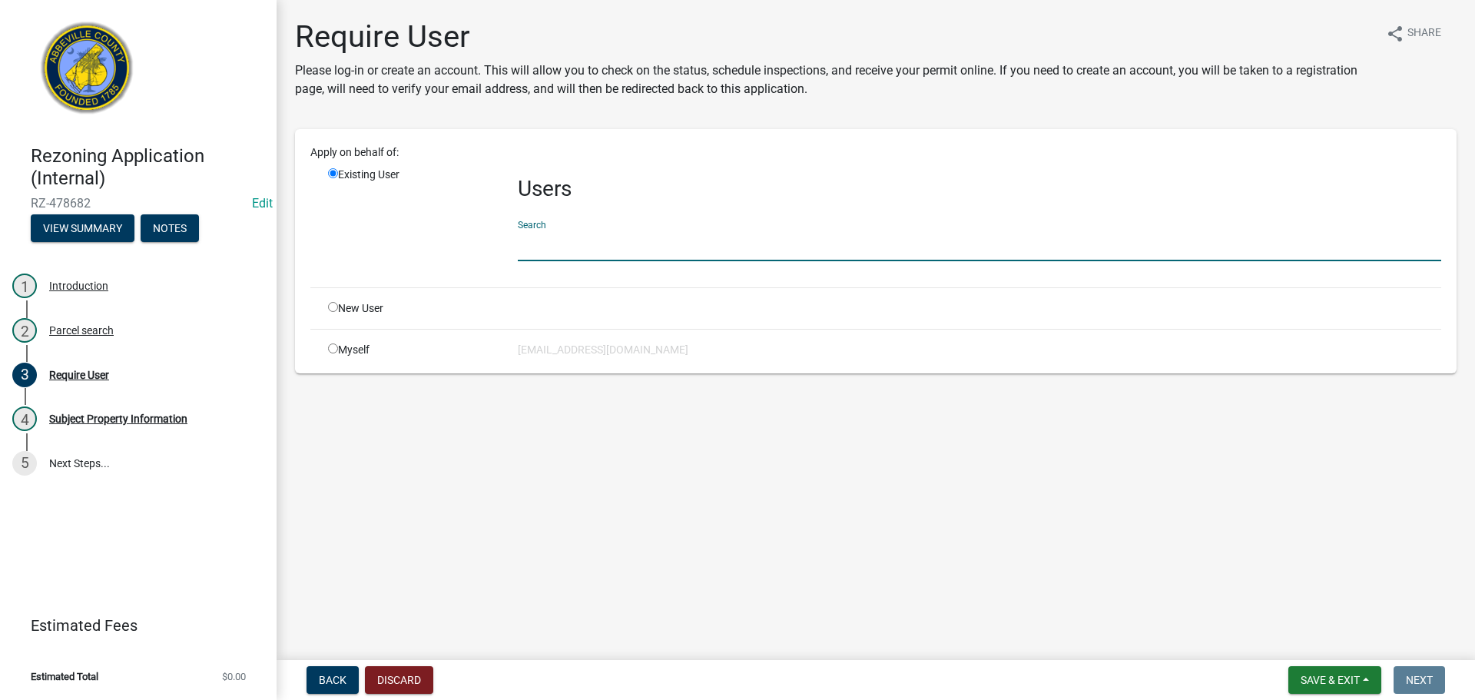
click at [577, 236] on input "text" at bounding box center [980, 246] width 924 height 32
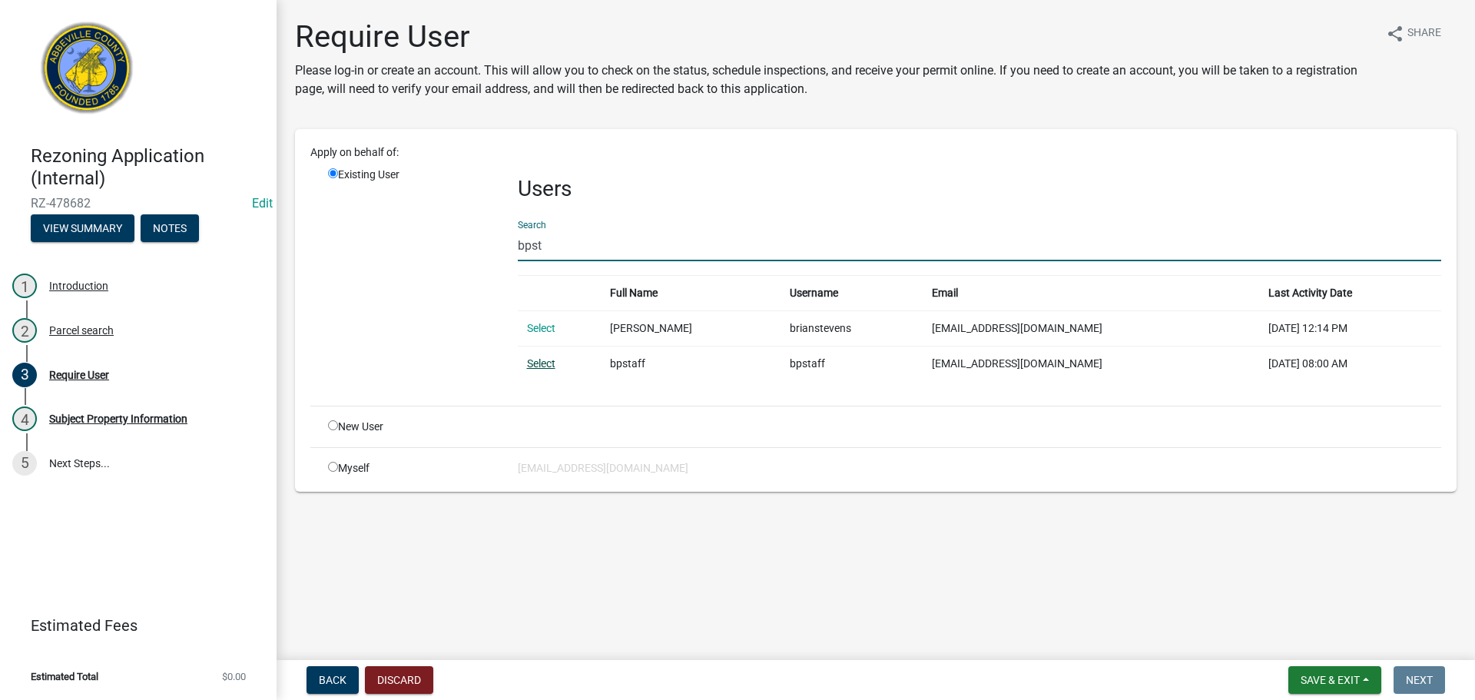
type input "bpst"
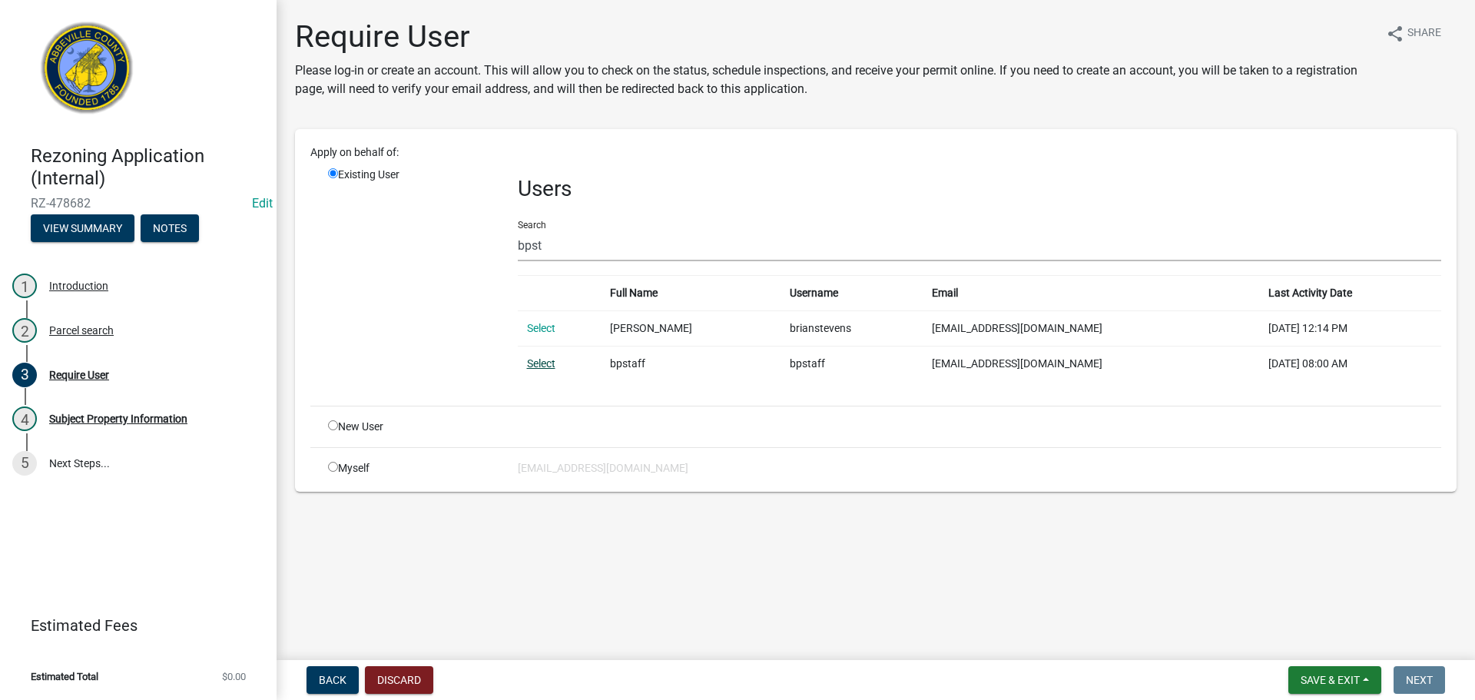
click at [536, 362] on link "Select" at bounding box center [541, 363] width 28 height 12
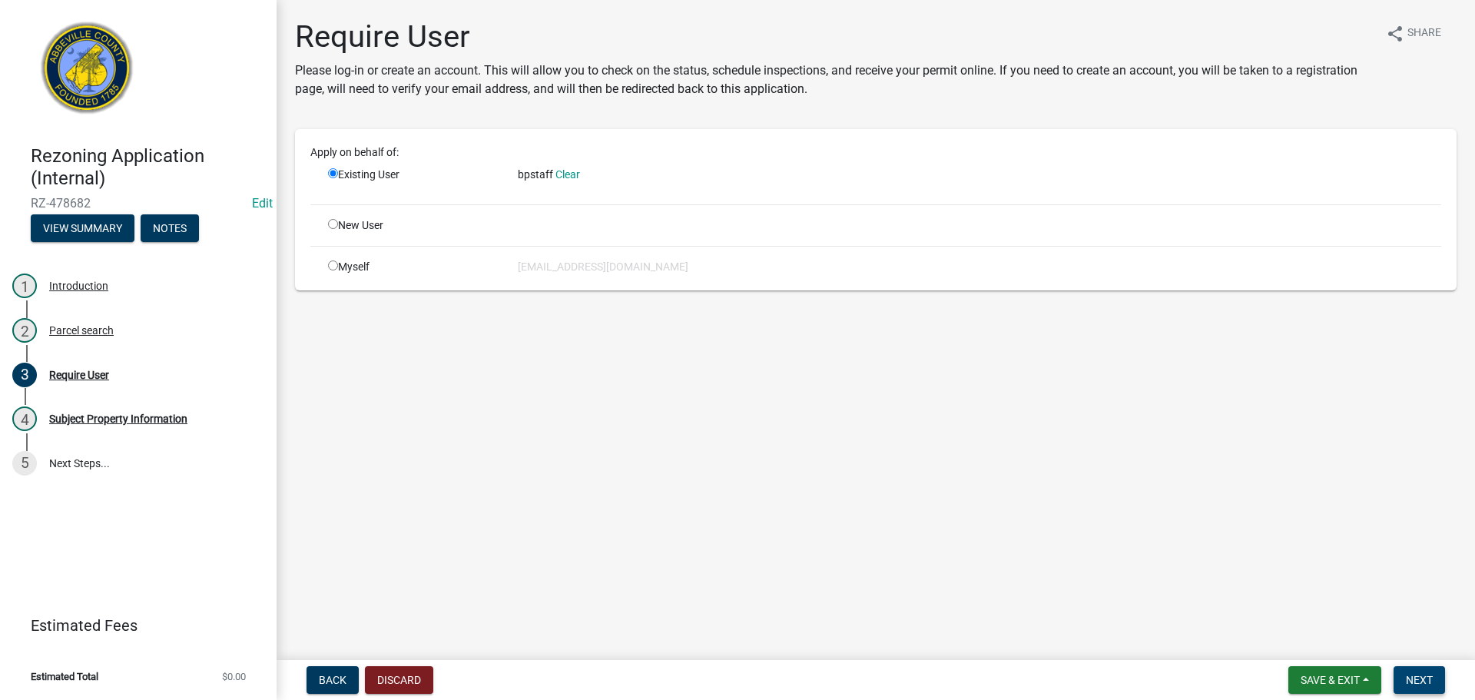
drag, startPoint x: 1418, startPoint y: 682, endPoint x: 1329, endPoint y: 648, distance: 95.6
click at [1417, 682] on span "Next" at bounding box center [1419, 680] width 27 height 12
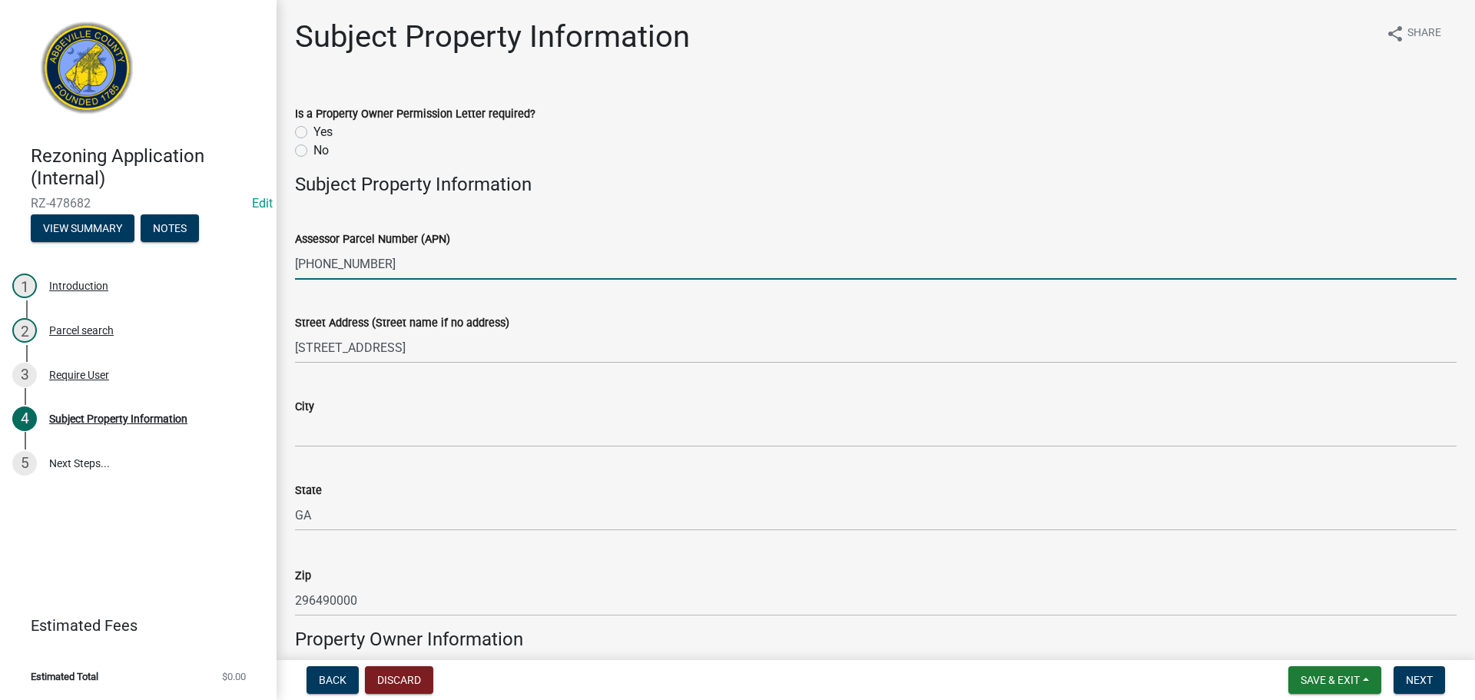
drag, startPoint x: 297, startPoint y: 263, endPoint x: 388, endPoint y: 263, distance: 91.4
click at [388, 263] on input "109-00-00-112" at bounding box center [876, 264] width 1162 height 32
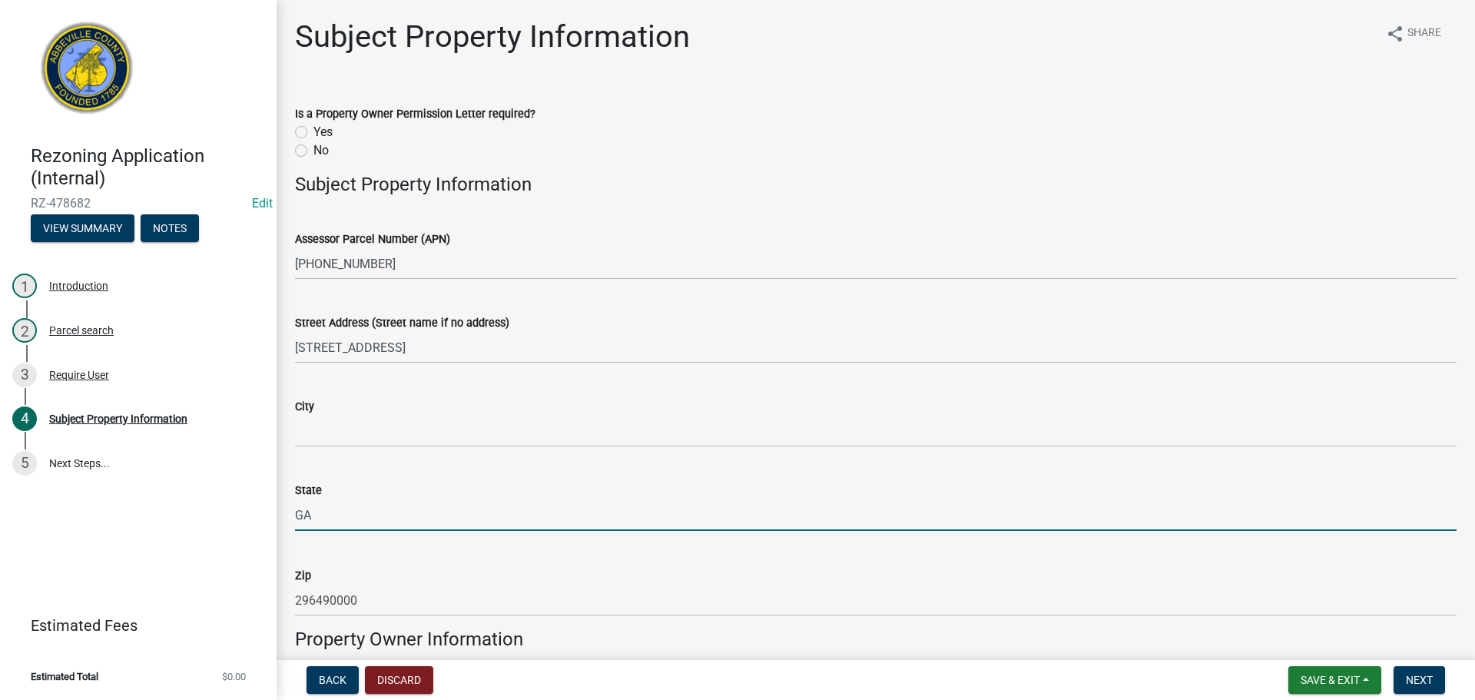
drag, startPoint x: 320, startPoint y: 516, endPoint x: 287, endPoint y: 511, distance: 34.1
click at [287, 511] on div "State GA" at bounding box center [876, 495] width 1185 height 71
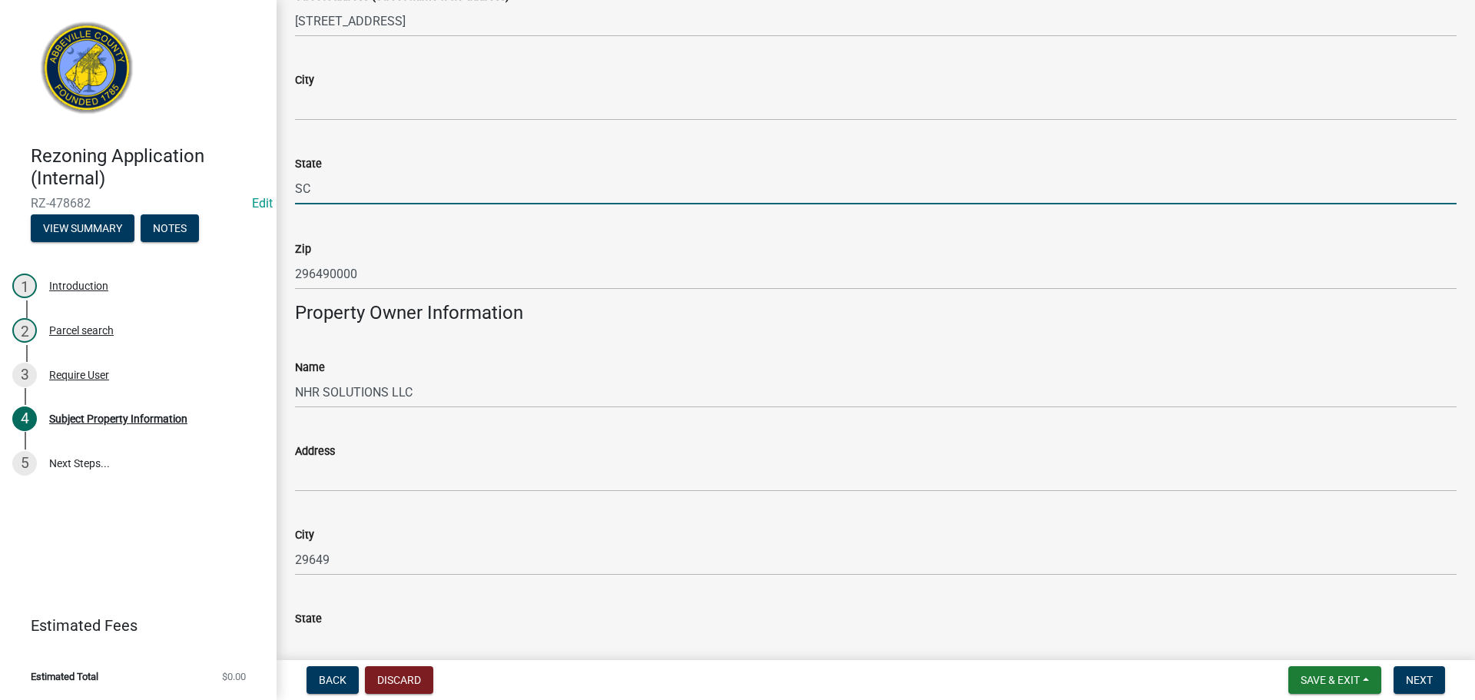
scroll to position [384, 0]
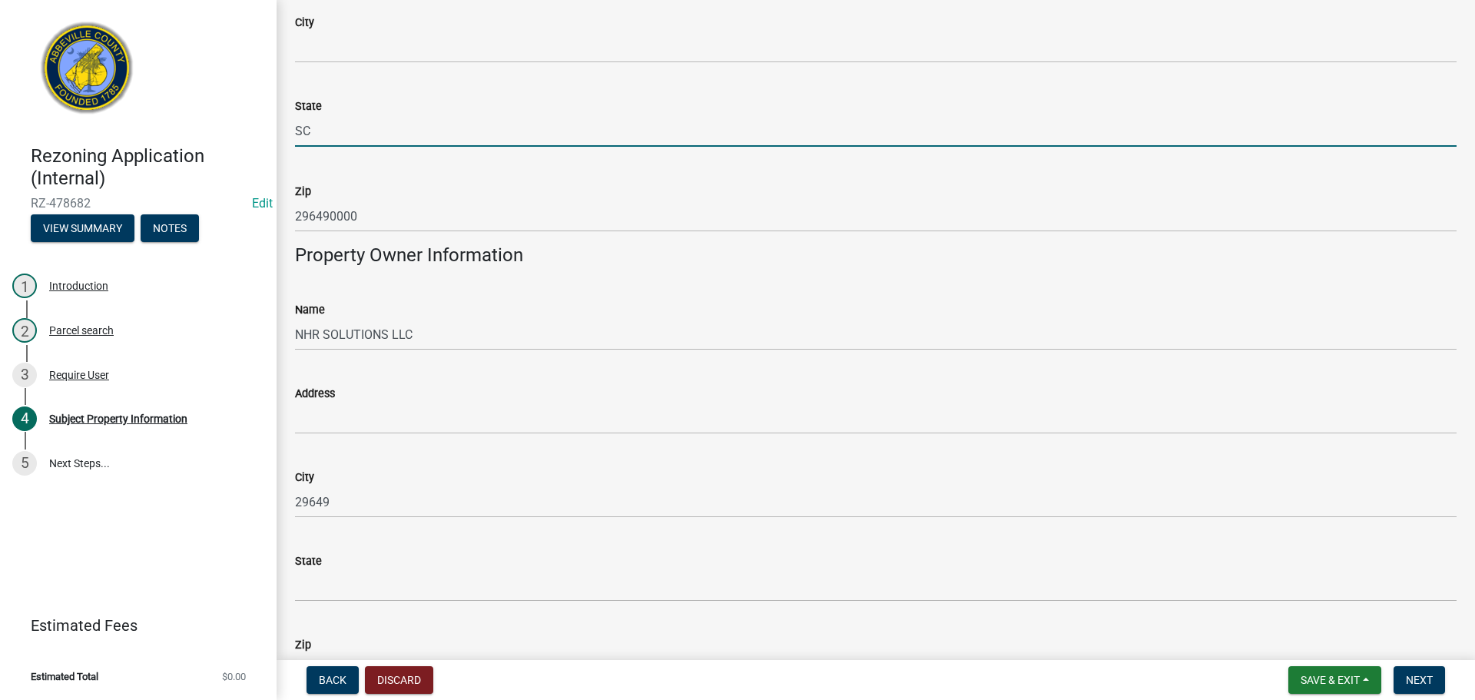
type input "SC"
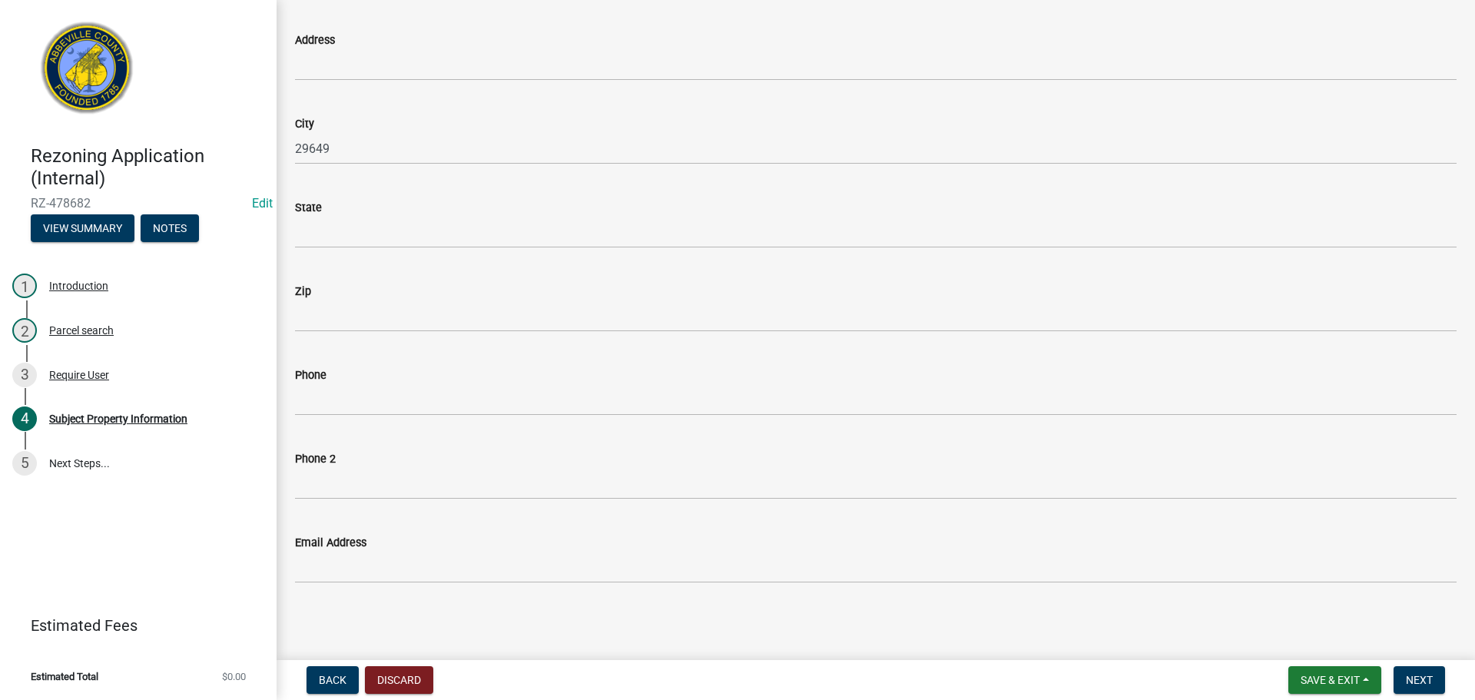
scroll to position [739, 0]
click at [68, 466] on link "5 Next Steps..." at bounding box center [138, 463] width 277 height 45
